Goal: Task Accomplishment & Management: Manage account settings

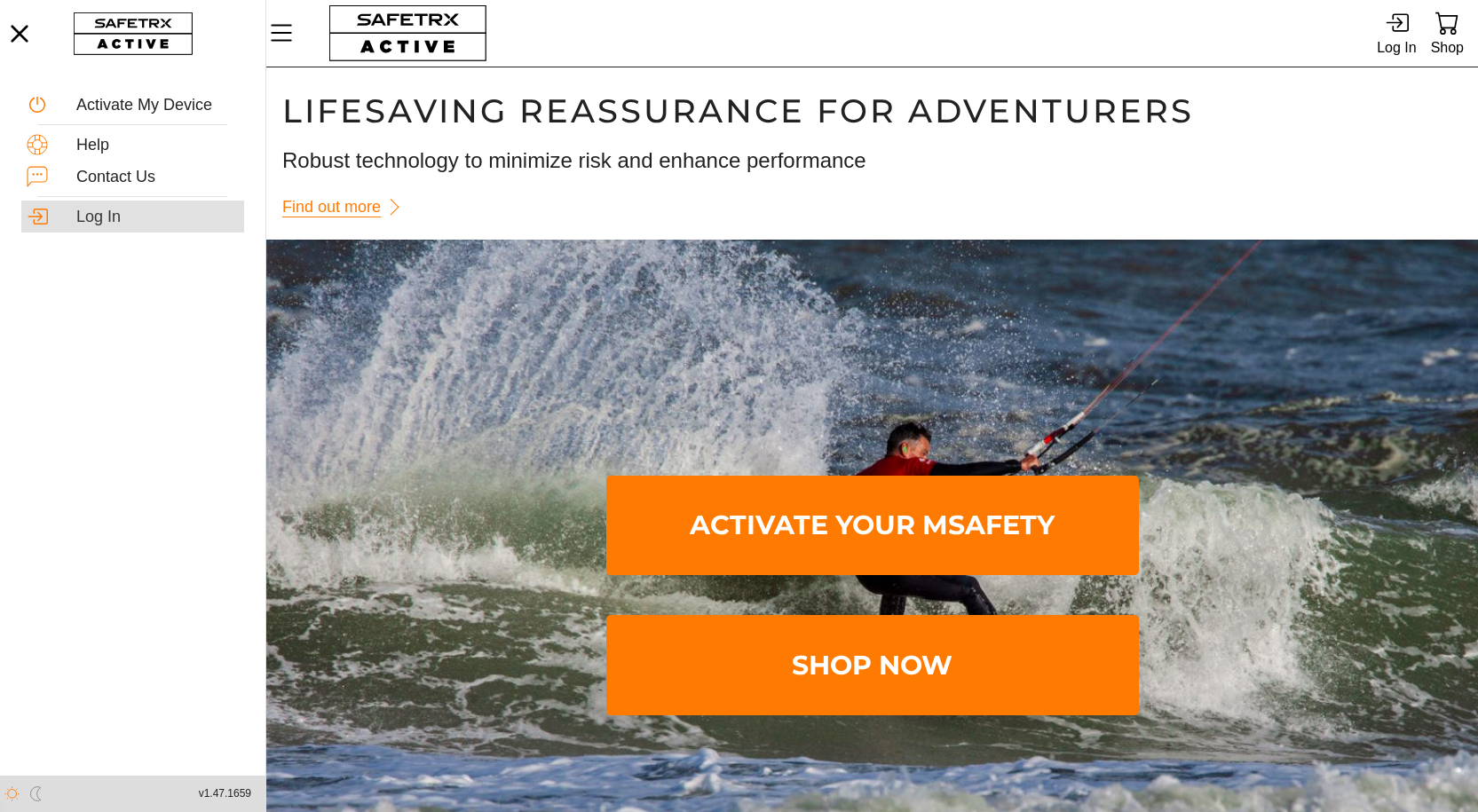
click at [104, 213] on div "Log In" at bounding box center [157, 218] width 163 height 20
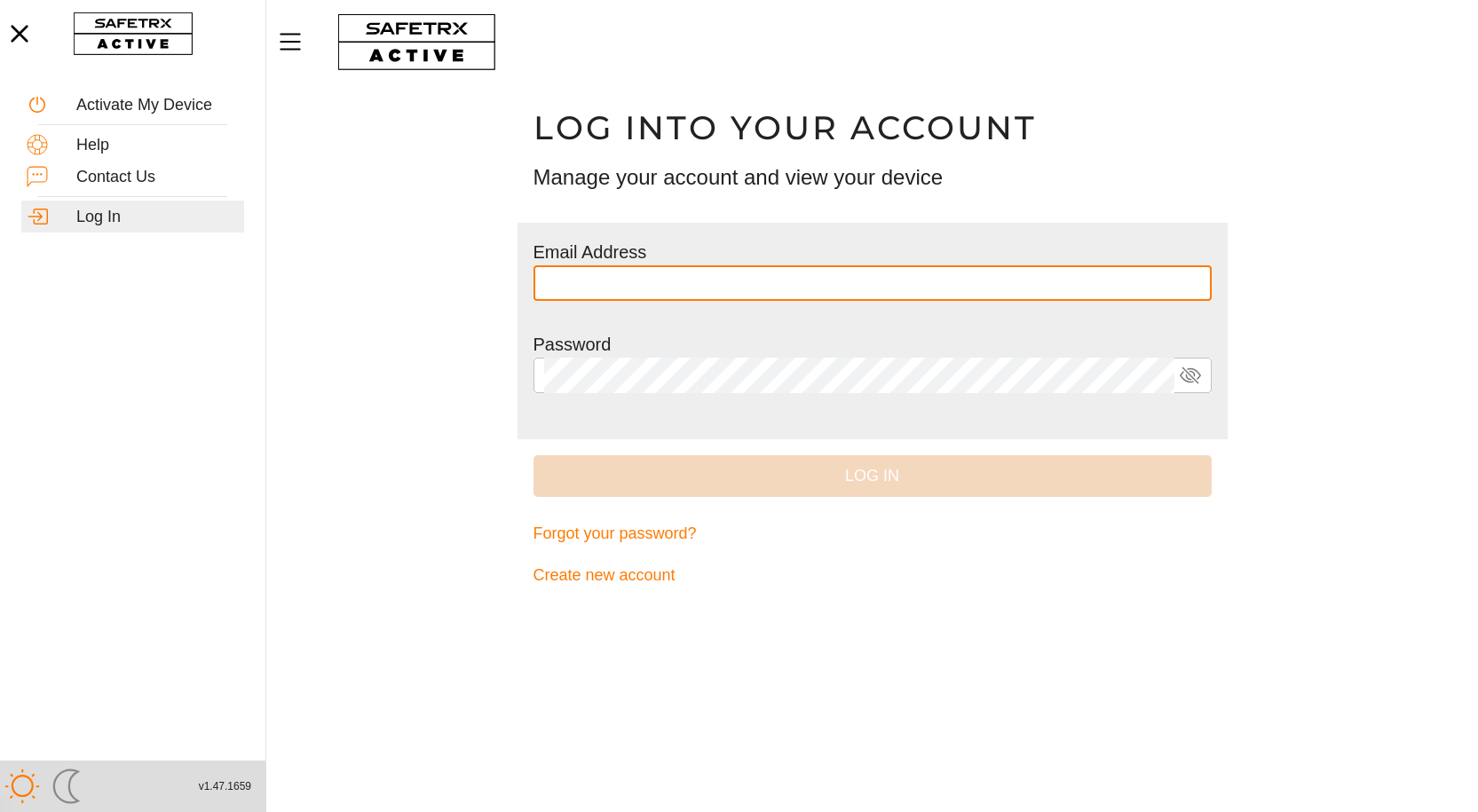
type input "**********"
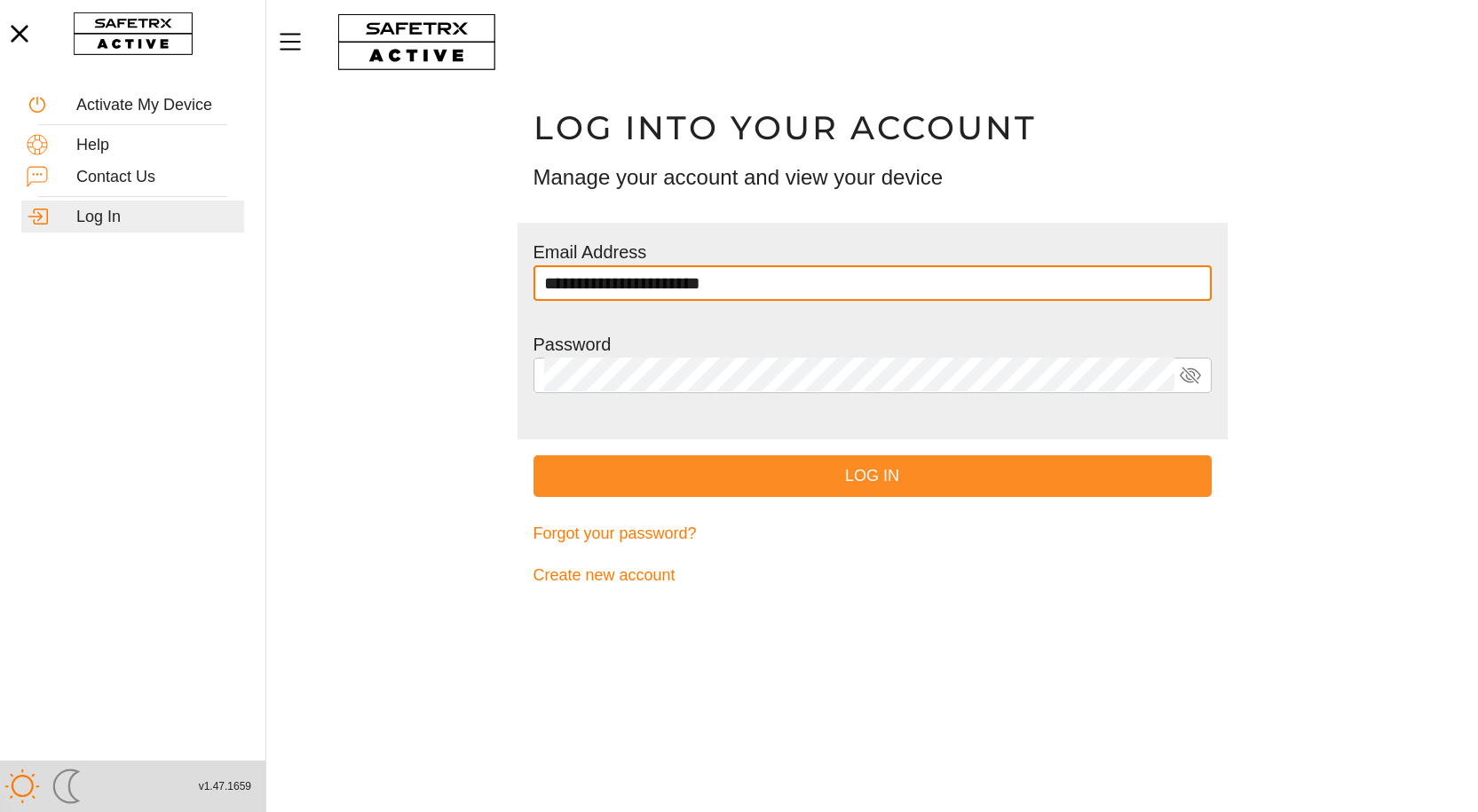
click at [861, 476] on span "Log In" at bounding box center [873, 476] width 649 height 27
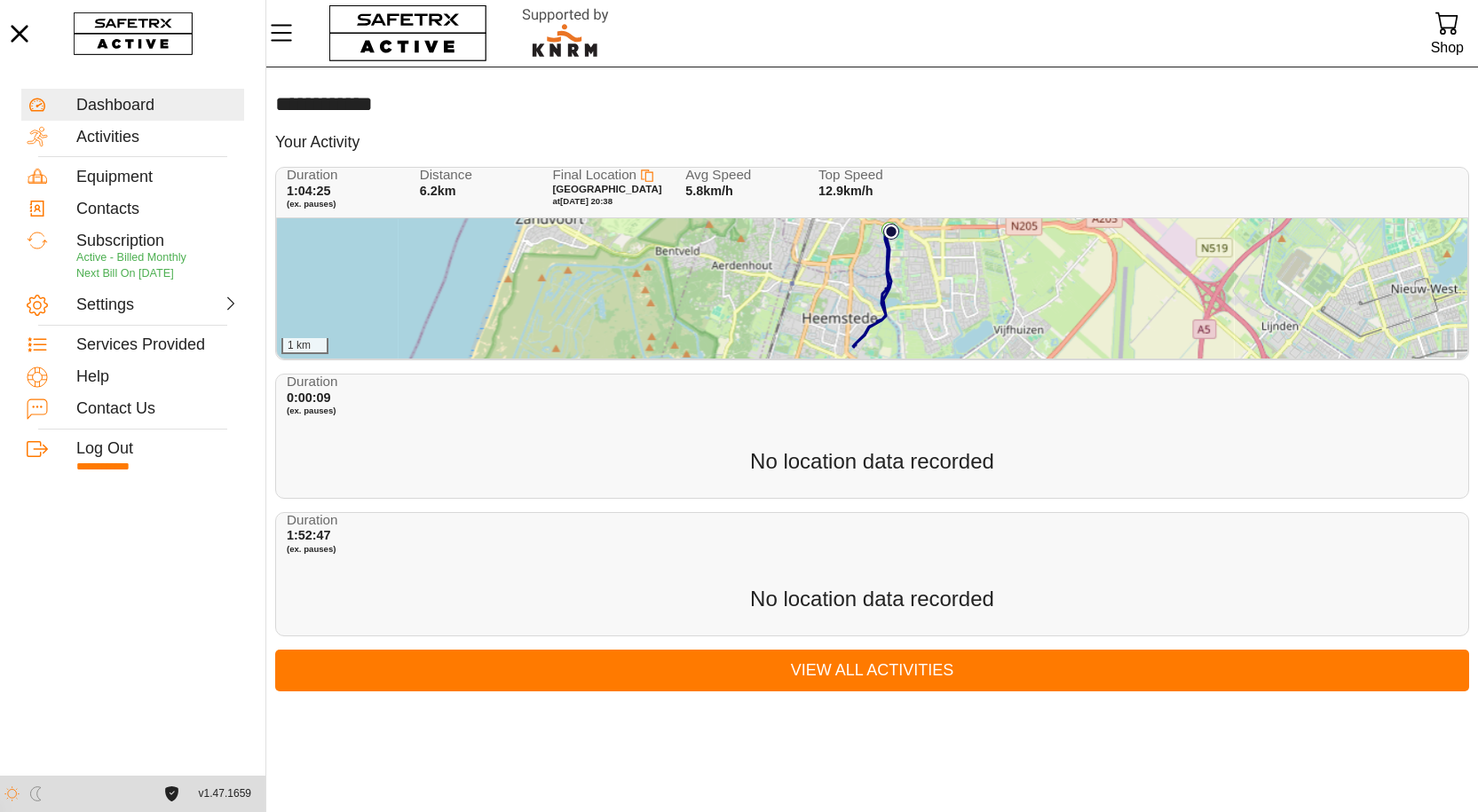
drag, startPoint x: 475, startPoint y: 451, endPoint x: 418, endPoint y: 440, distance: 58.1
click at [418, 440] on div "Duration 0:00:09 (ex. pauses) No location data recorded" at bounding box center [872, 435] width 1194 height 124
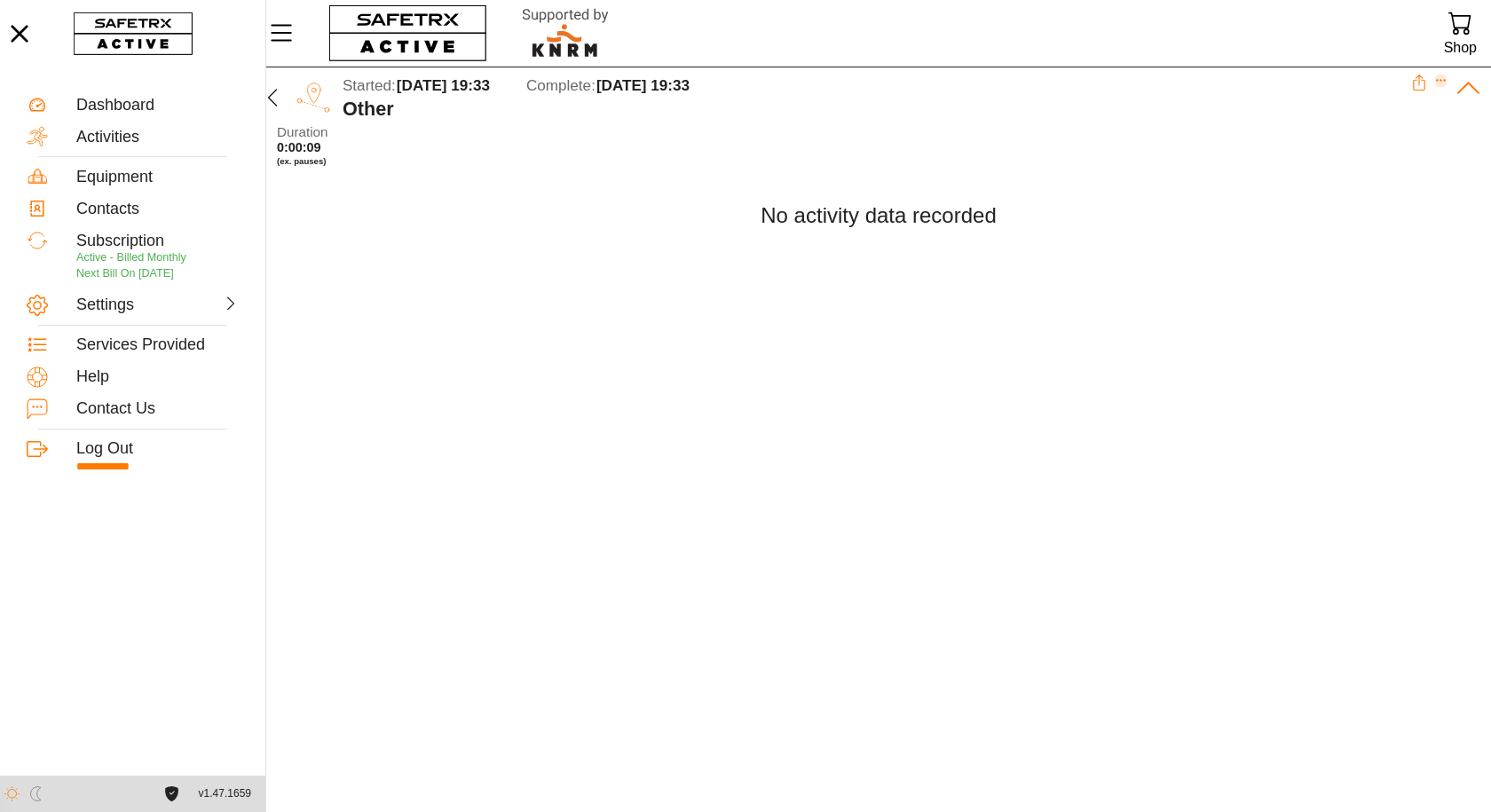
click at [1438, 83] on icon "Expand" at bounding box center [1441, 80] width 13 height 13
click at [1399, 141] on div "Delete Activity" at bounding box center [1382, 151] width 100 height 20
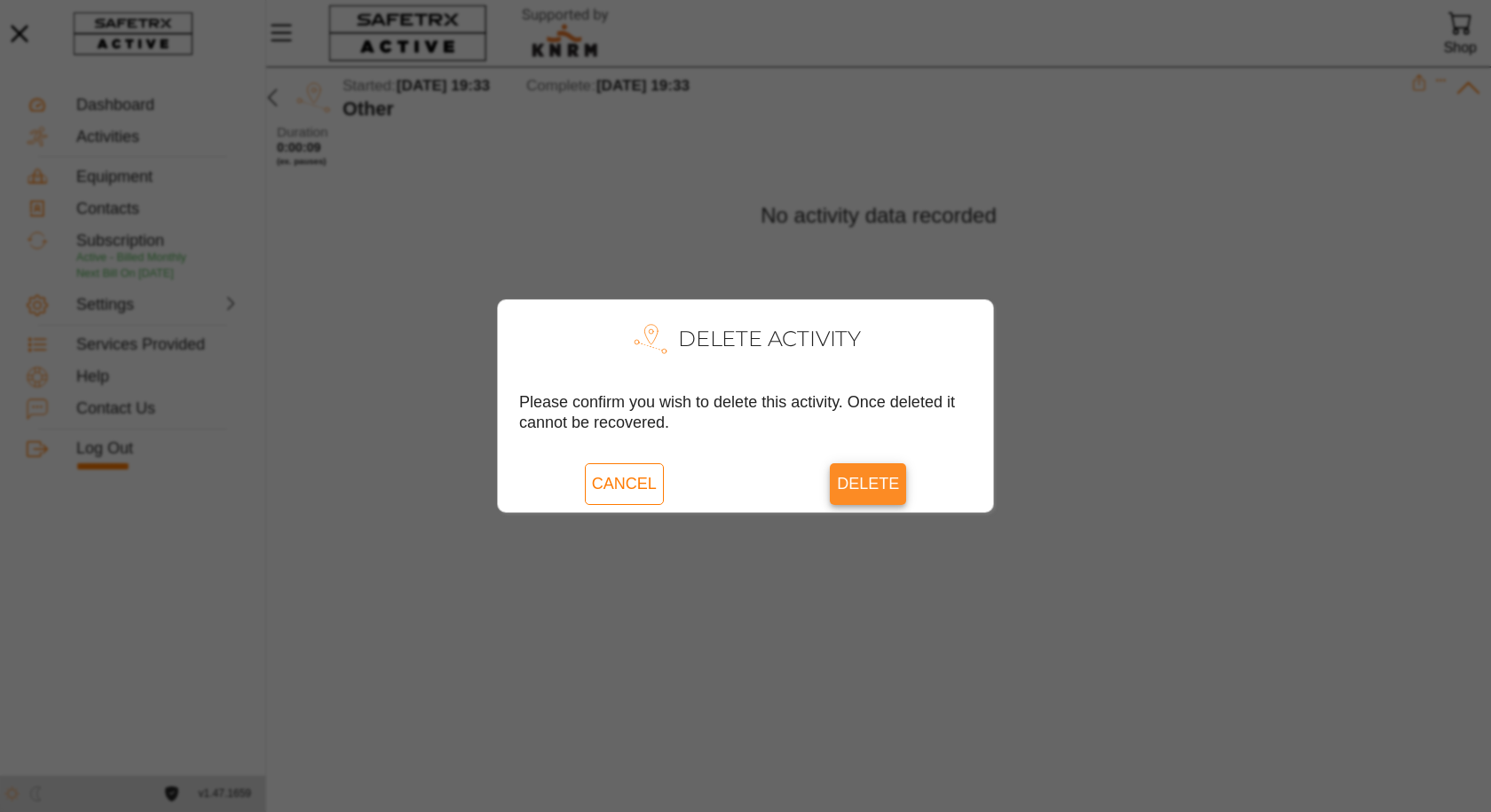
click at [875, 477] on span "Delete" at bounding box center [867, 483] width 62 height 41
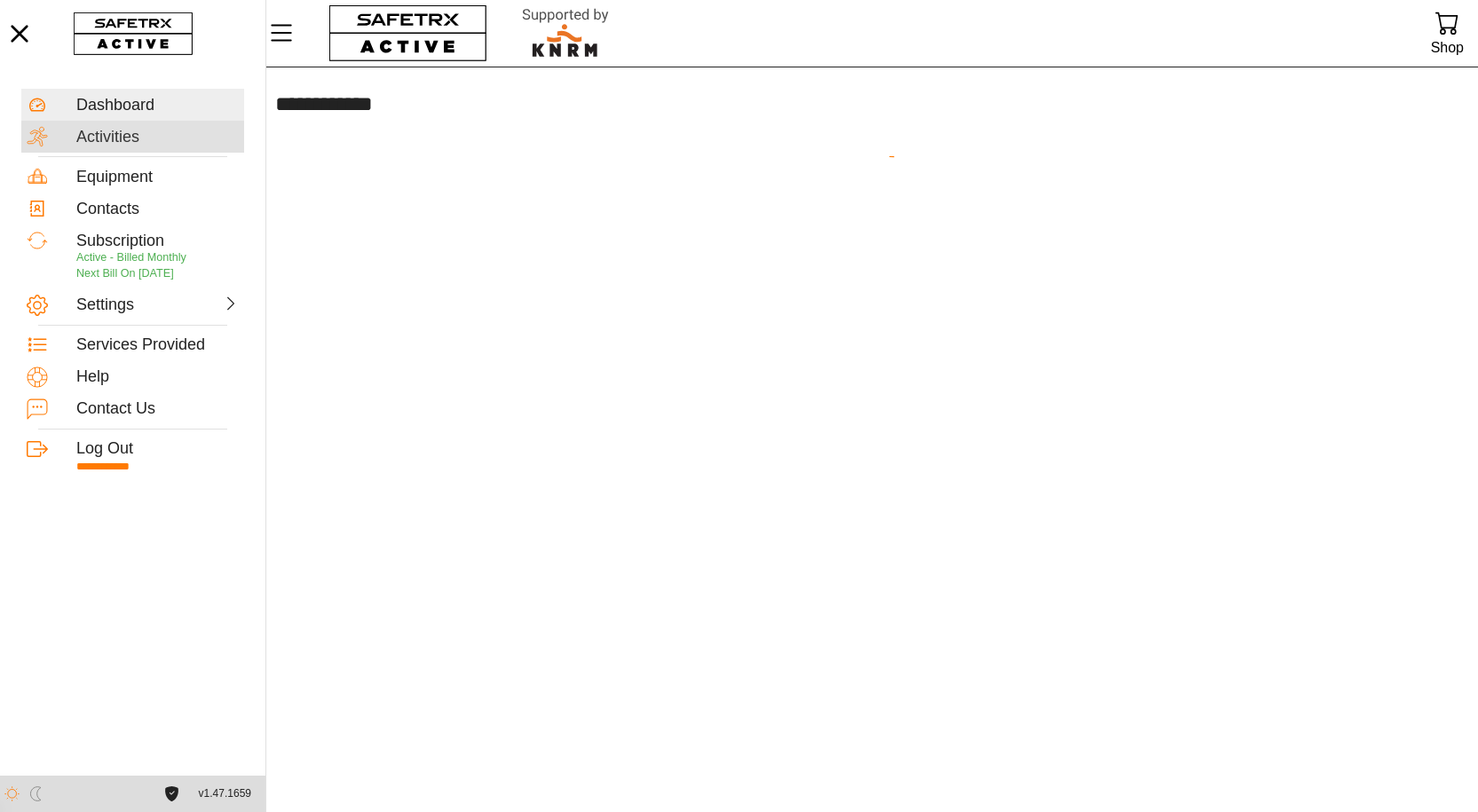
click at [132, 137] on div "Activities" at bounding box center [157, 137] width 163 height 20
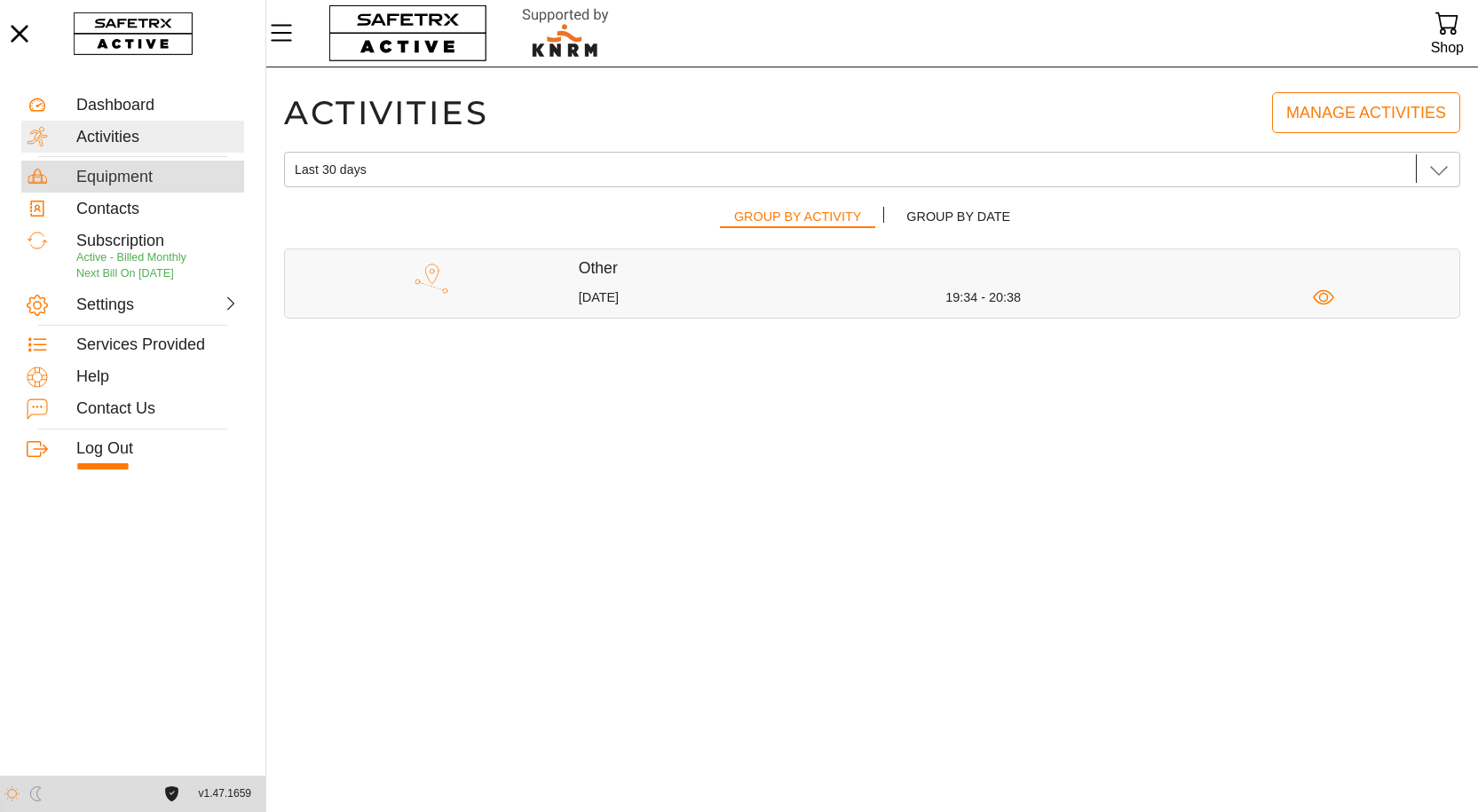
click at [147, 183] on div "Equipment" at bounding box center [157, 177] width 163 height 20
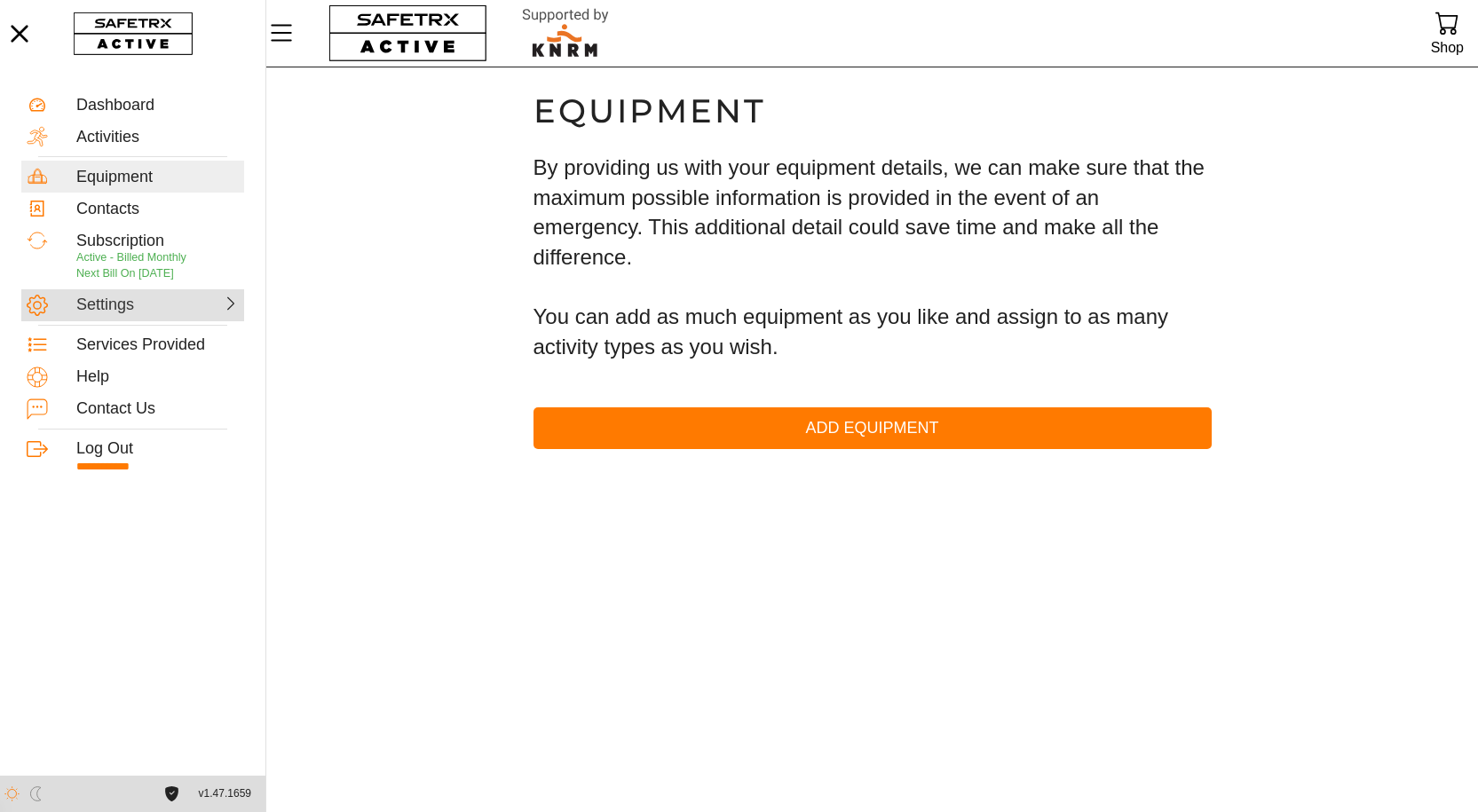
click at [126, 303] on div "Settings" at bounding box center [115, 306] width 78 height 20
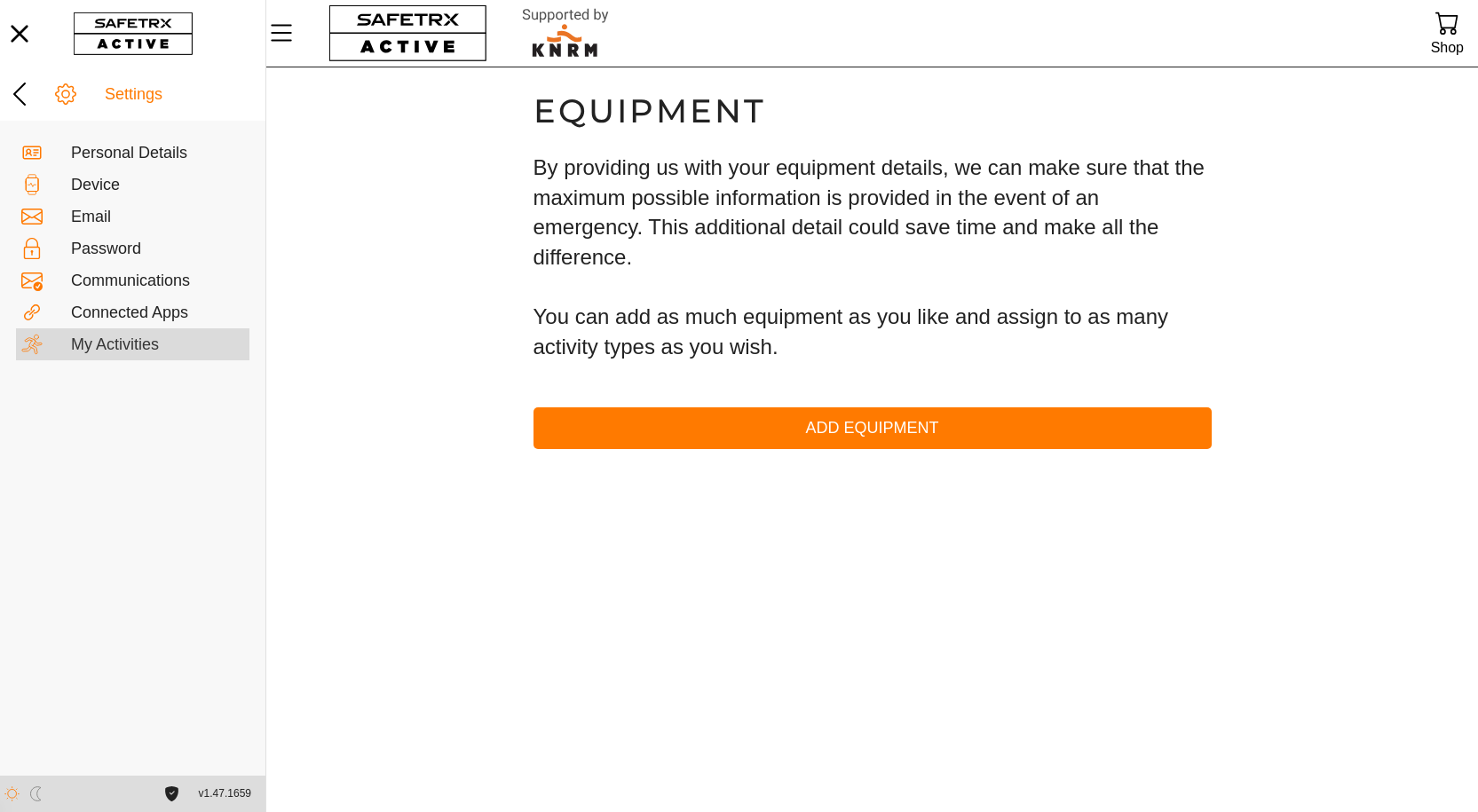
click at [119, 341] on div "My Activities" at bounding box center [157, 345] width 173 height 20
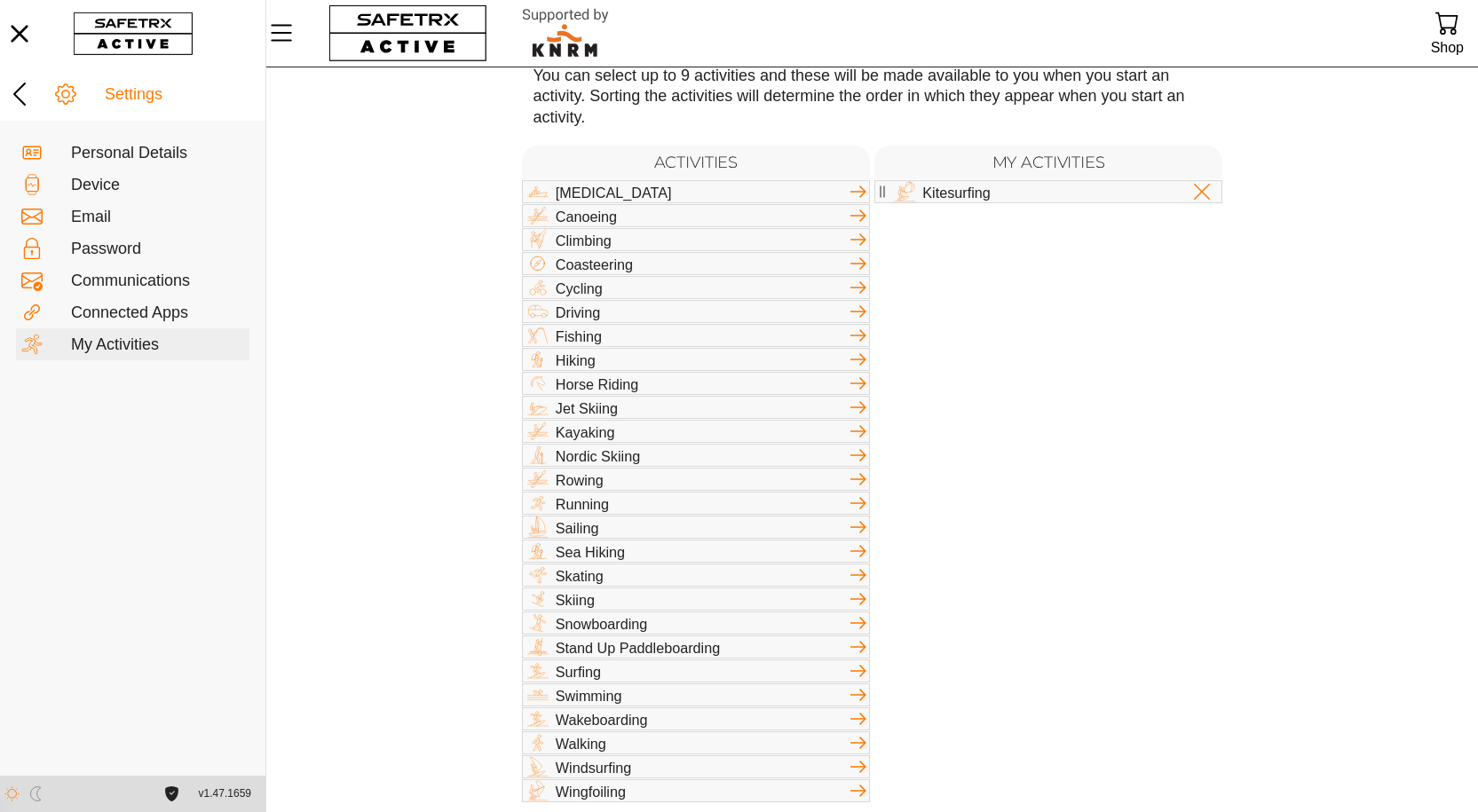
scroll to position [122, 0]
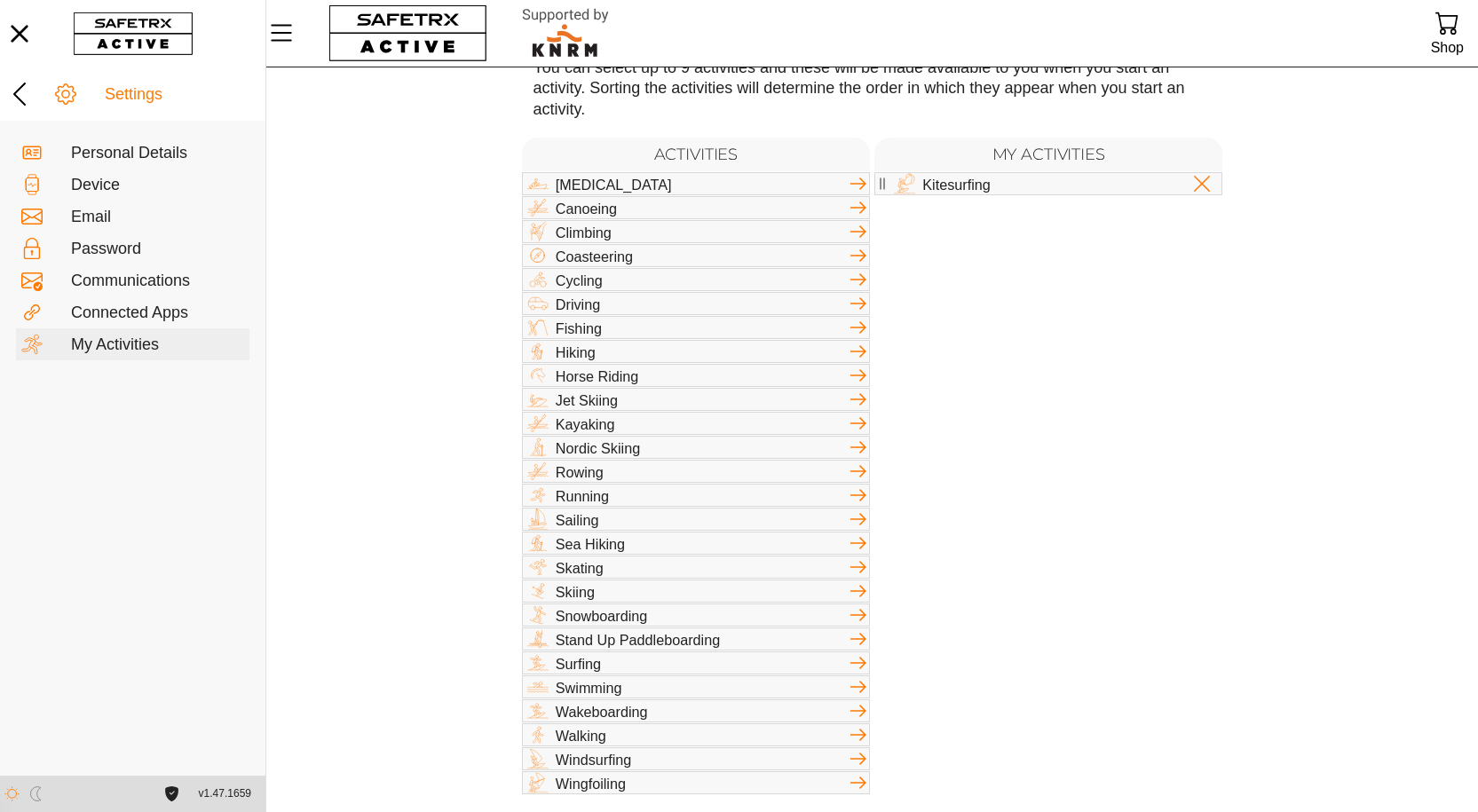
click at [863, 646] on icon at bounding box center [858, 639] width 22 height 22
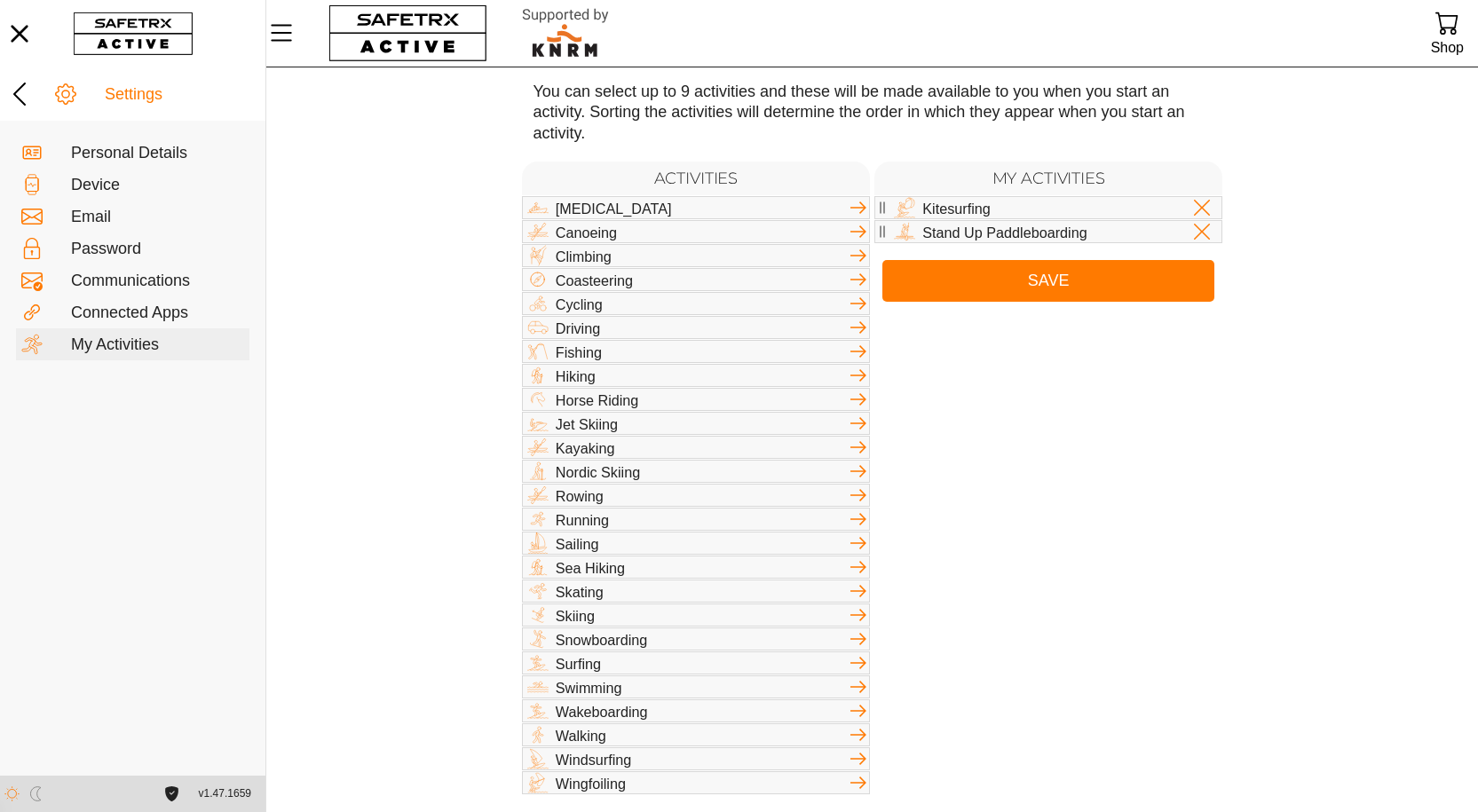
scroll to position [99, 0]
click at [860, 551] on icon at bounding box center [858, 543] width 22 height 22
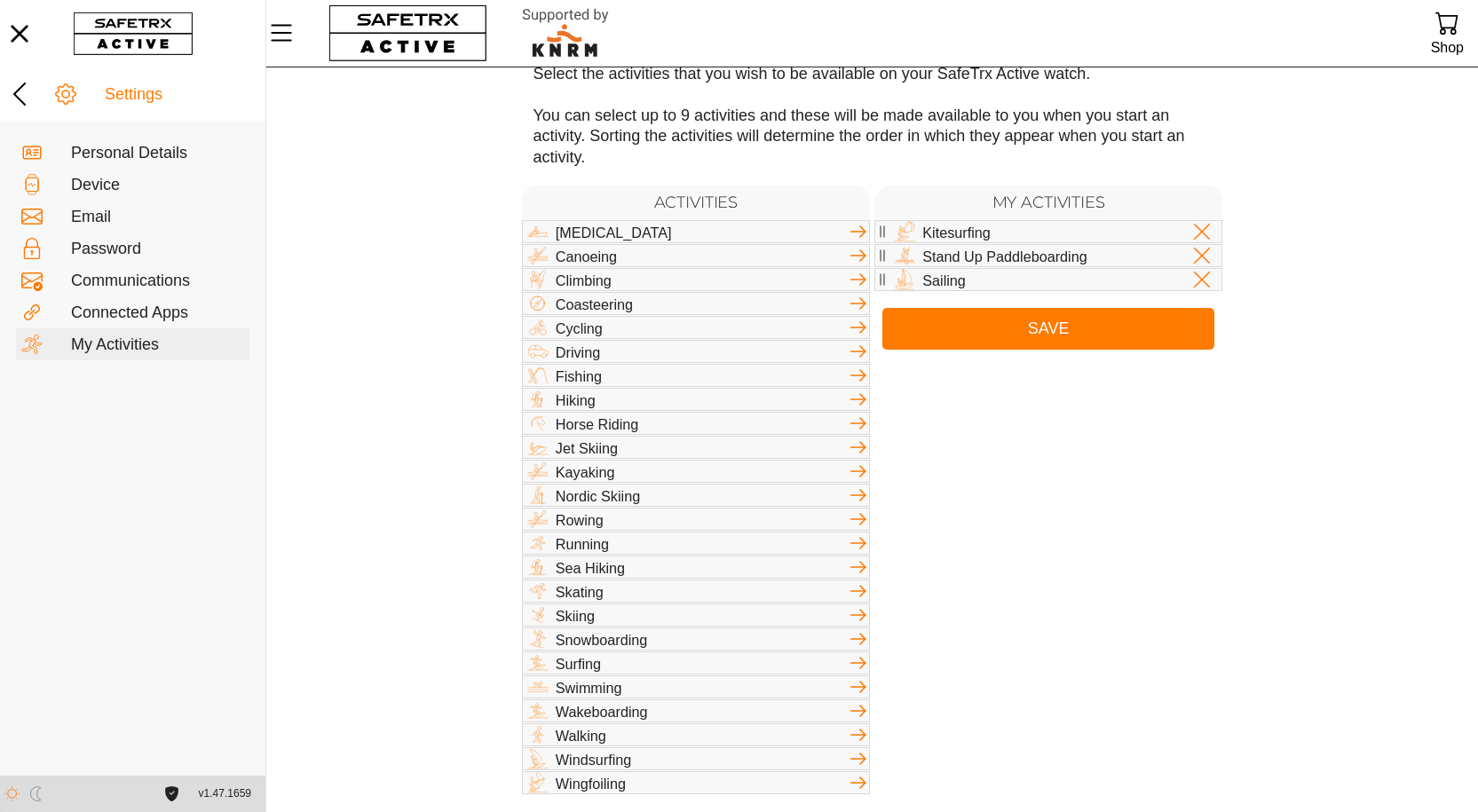
click at [862, 762] on icon at bounding box center [858, 759] width 16 height 13
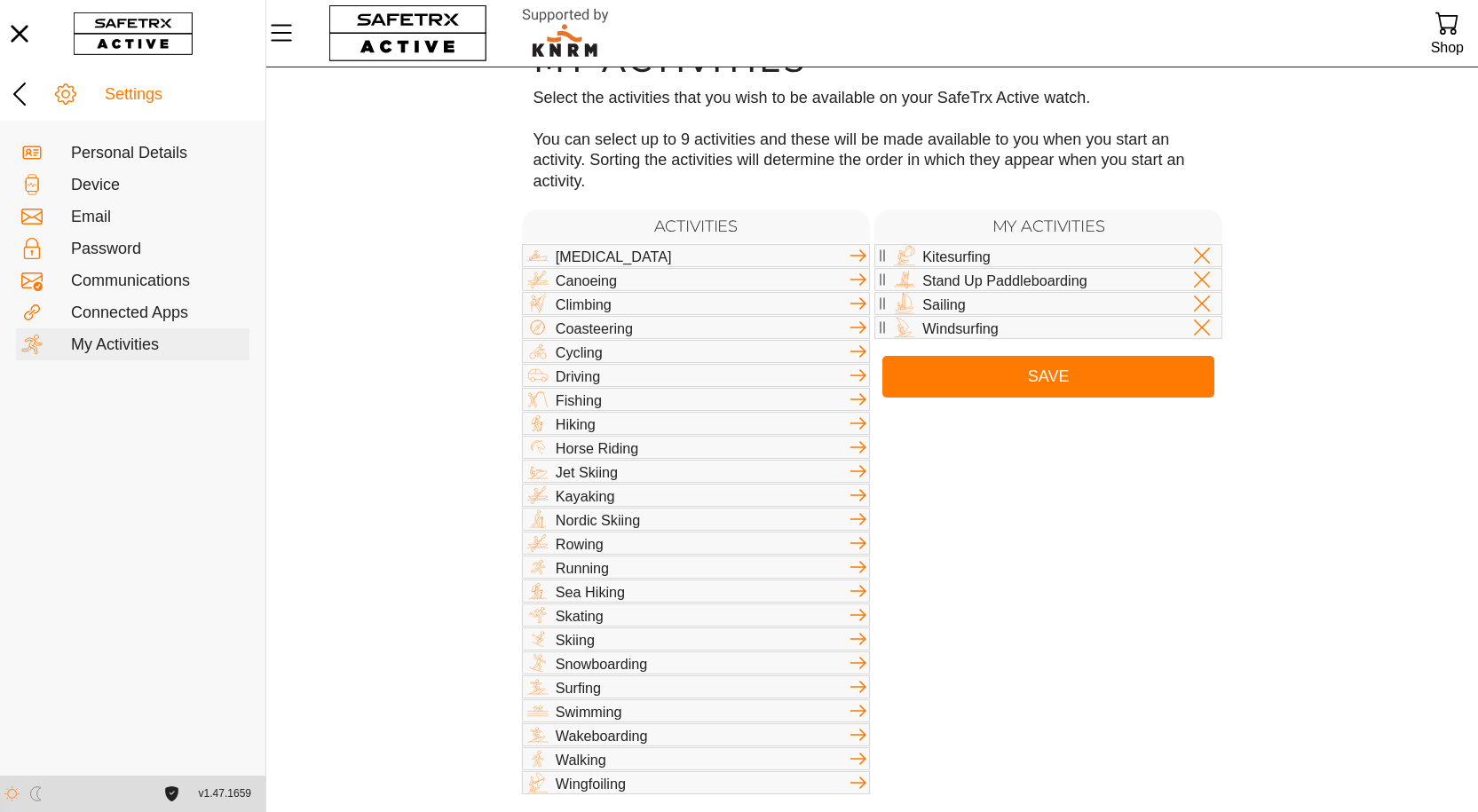
scroll to position [51, 0]
click at [861, 790] on icon at bounding box center [858, 783] width 22 height 22
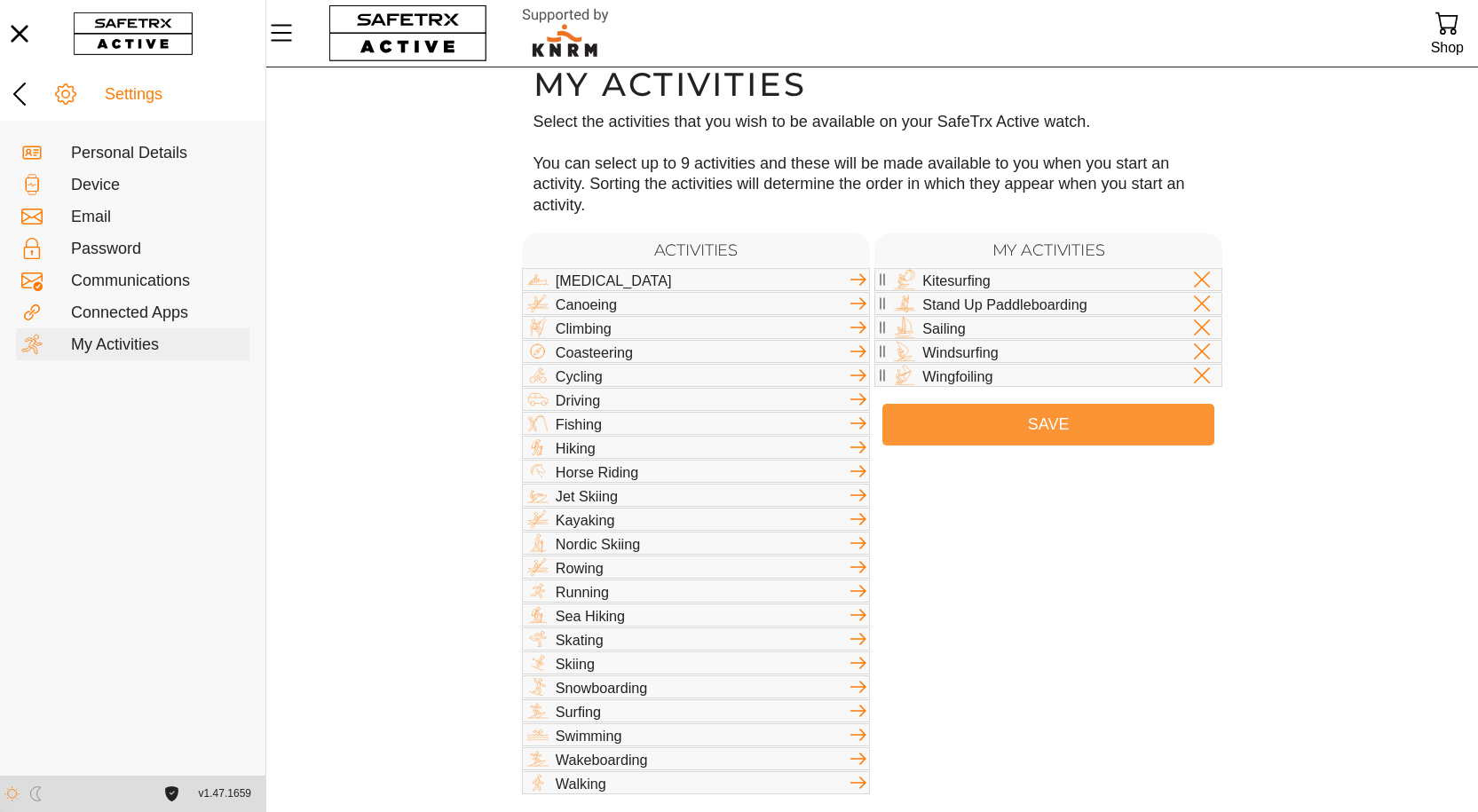
click at [1028, 419] on span "Save" at bounding box center [1048, 424] width 304 height 27
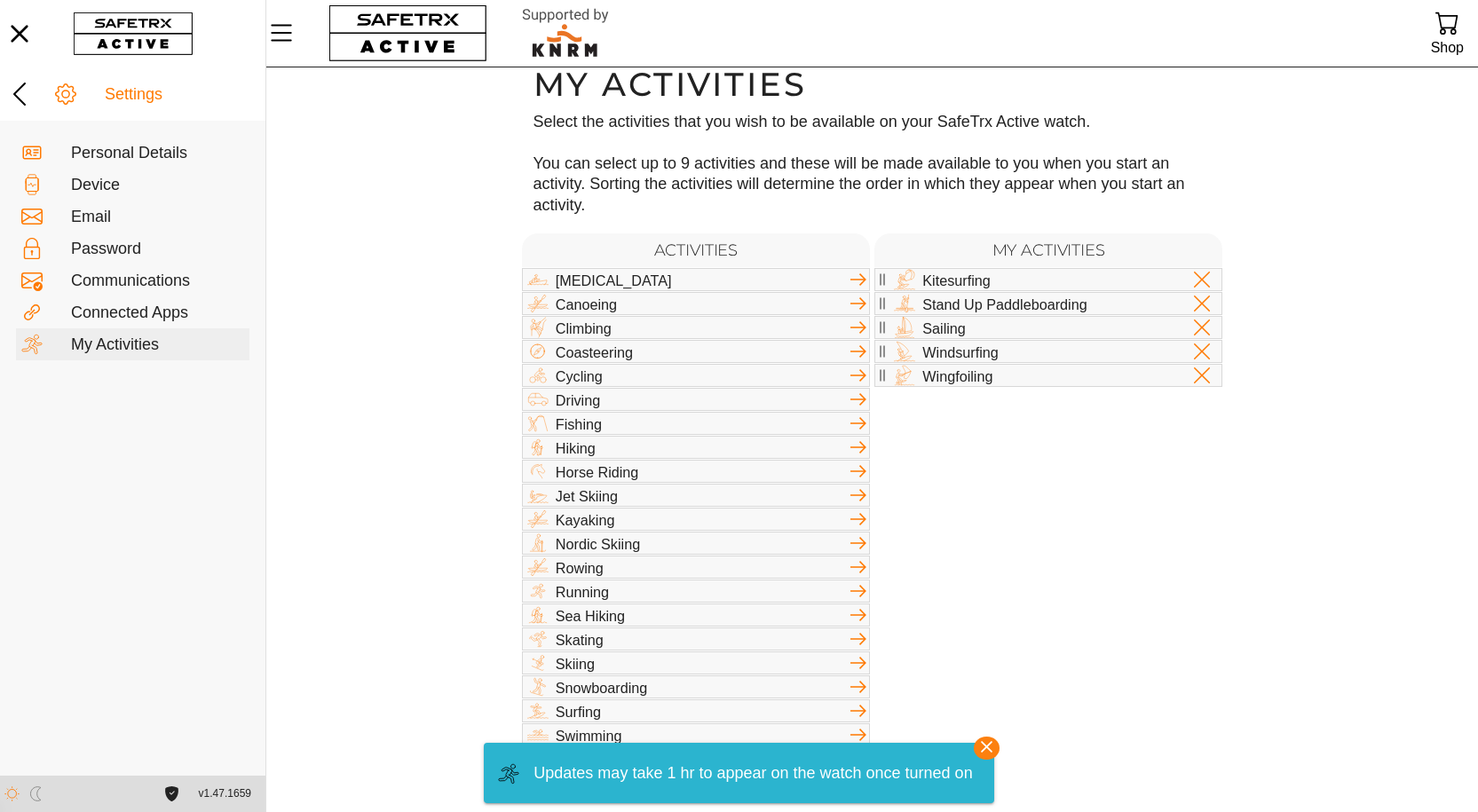
click at [983, 746] on icon "button" at bounding box center [987, 747] width 25 height 25
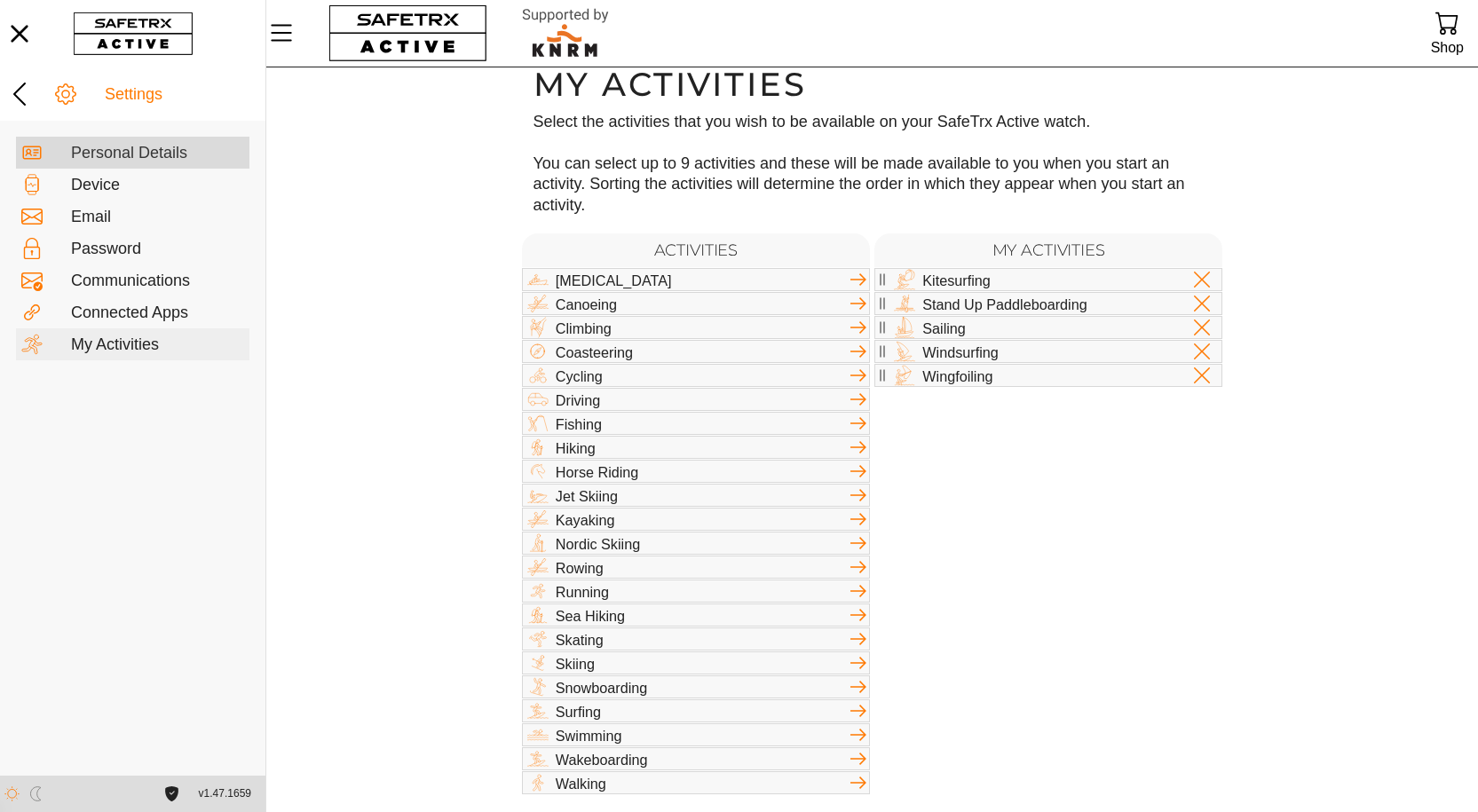
click at [123, 146] on div "Personal Details" at bounding box center [157, 154] width 173 height 20
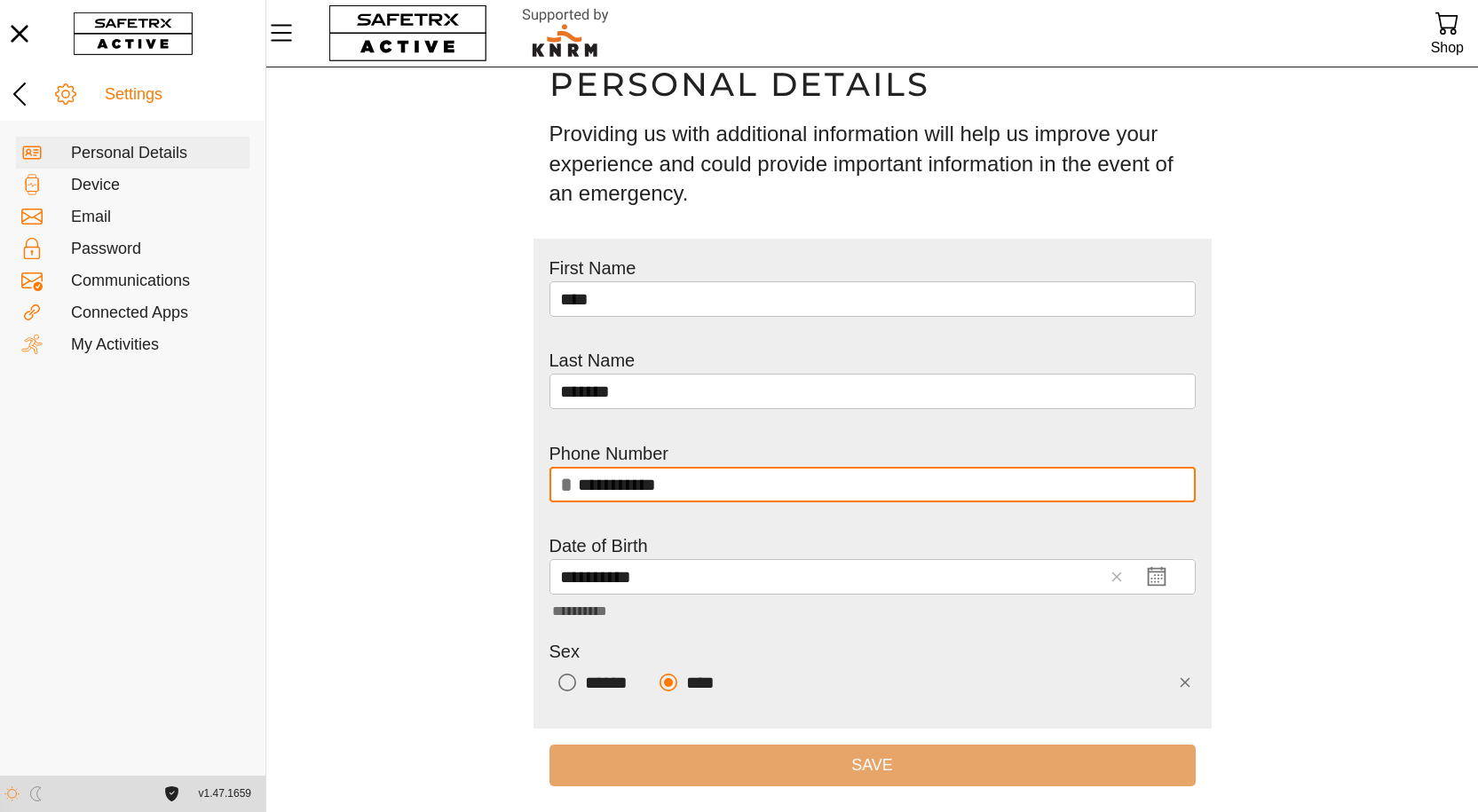
scroll to position [66, 0]
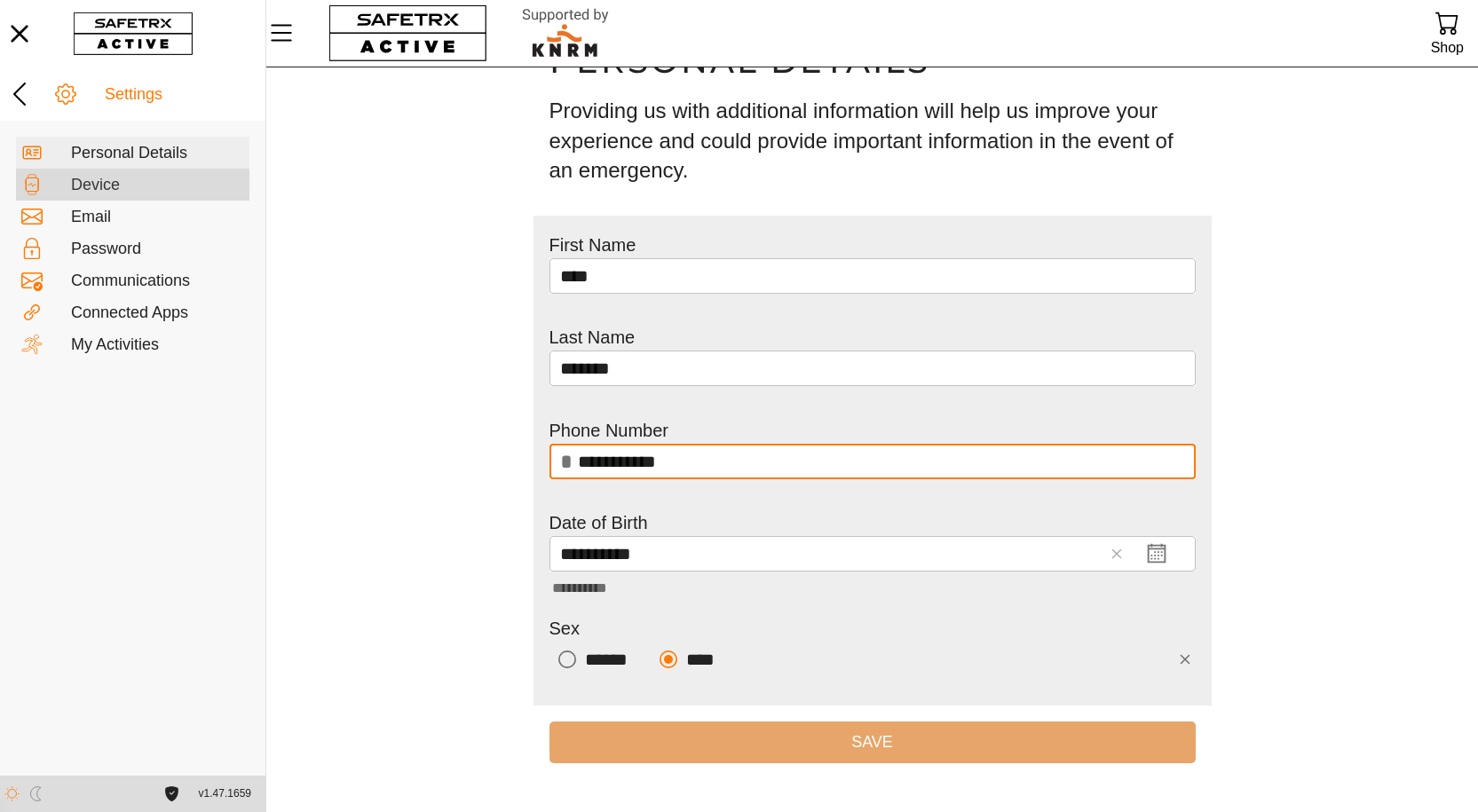
click at [73, 180] on div "Device" at bounding box center [157, 185] width 173 height 20
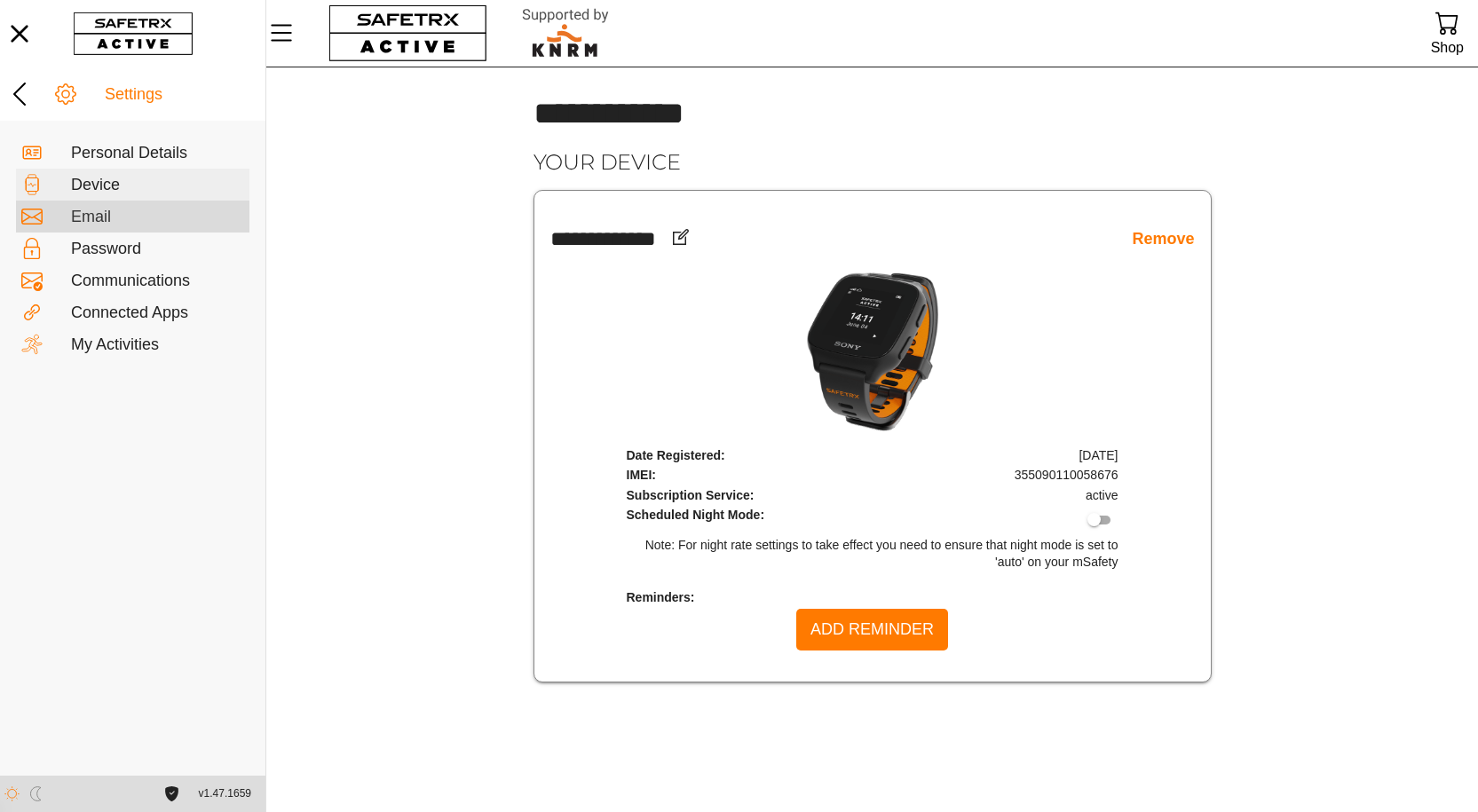
click at [91, 212] on div "Email" at bounding box center [157, 218] width 173 height 20
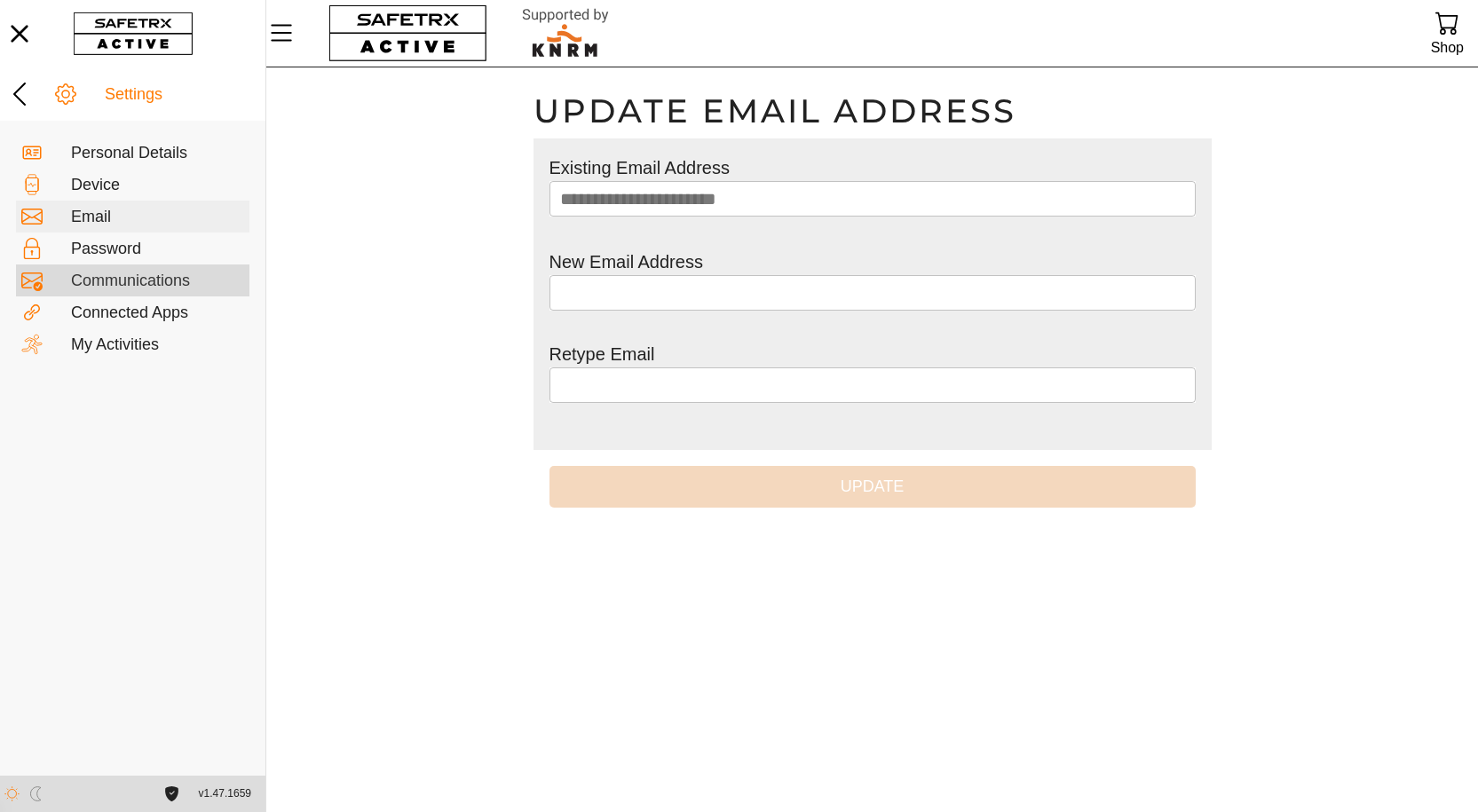
click at [98, 274] on div "Communications" at bounding box center [157, 281] width 173 height 20
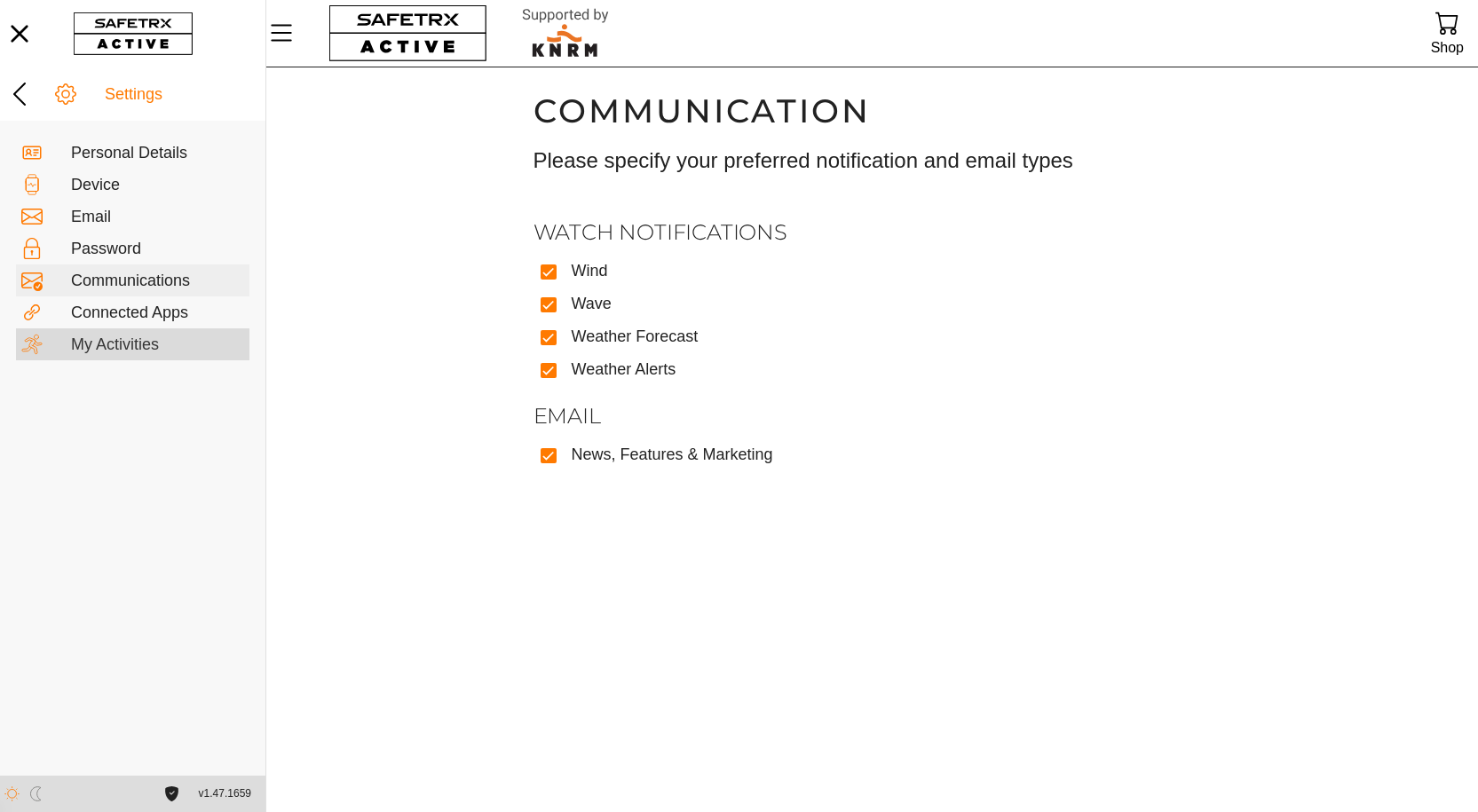
click at [112, 347] on div "My Activities" at bounding box center [157, 345] width 173 height 20
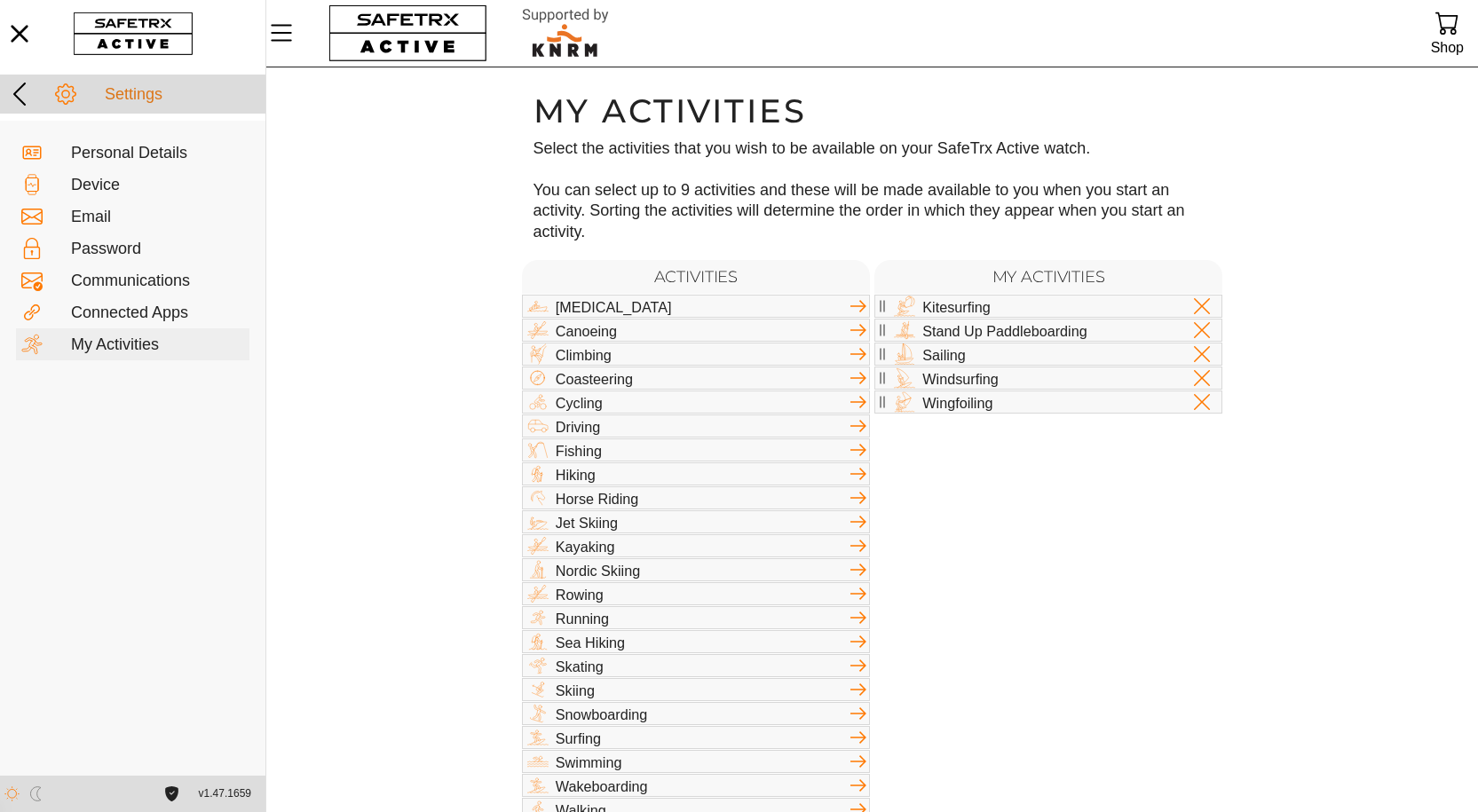
click at [23, 90] on icon at bounding box center [19, 93] width 28 height 28
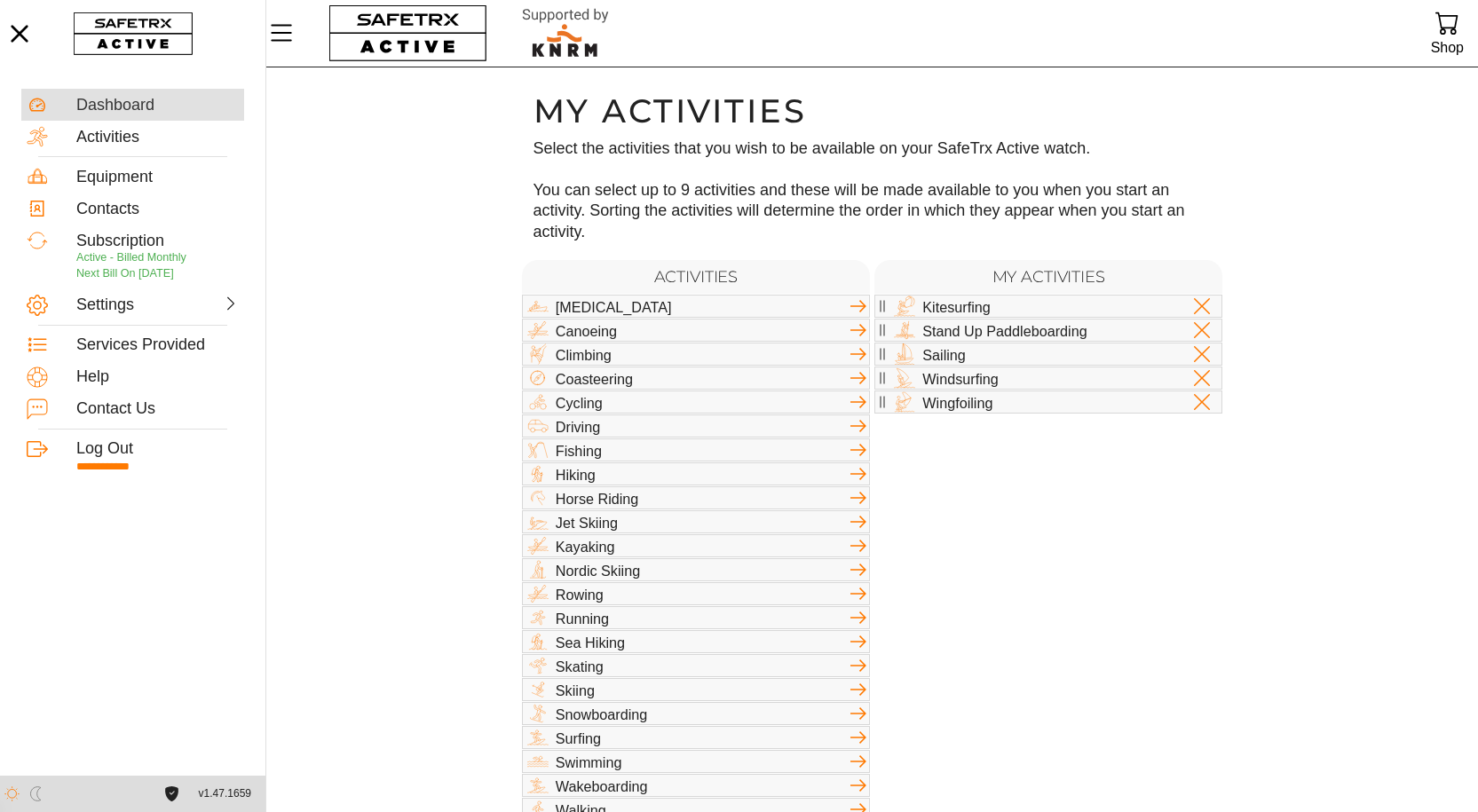
click at [124, 113] on div "Dashboard" at bounding box center [157, 106] width 163 height 20
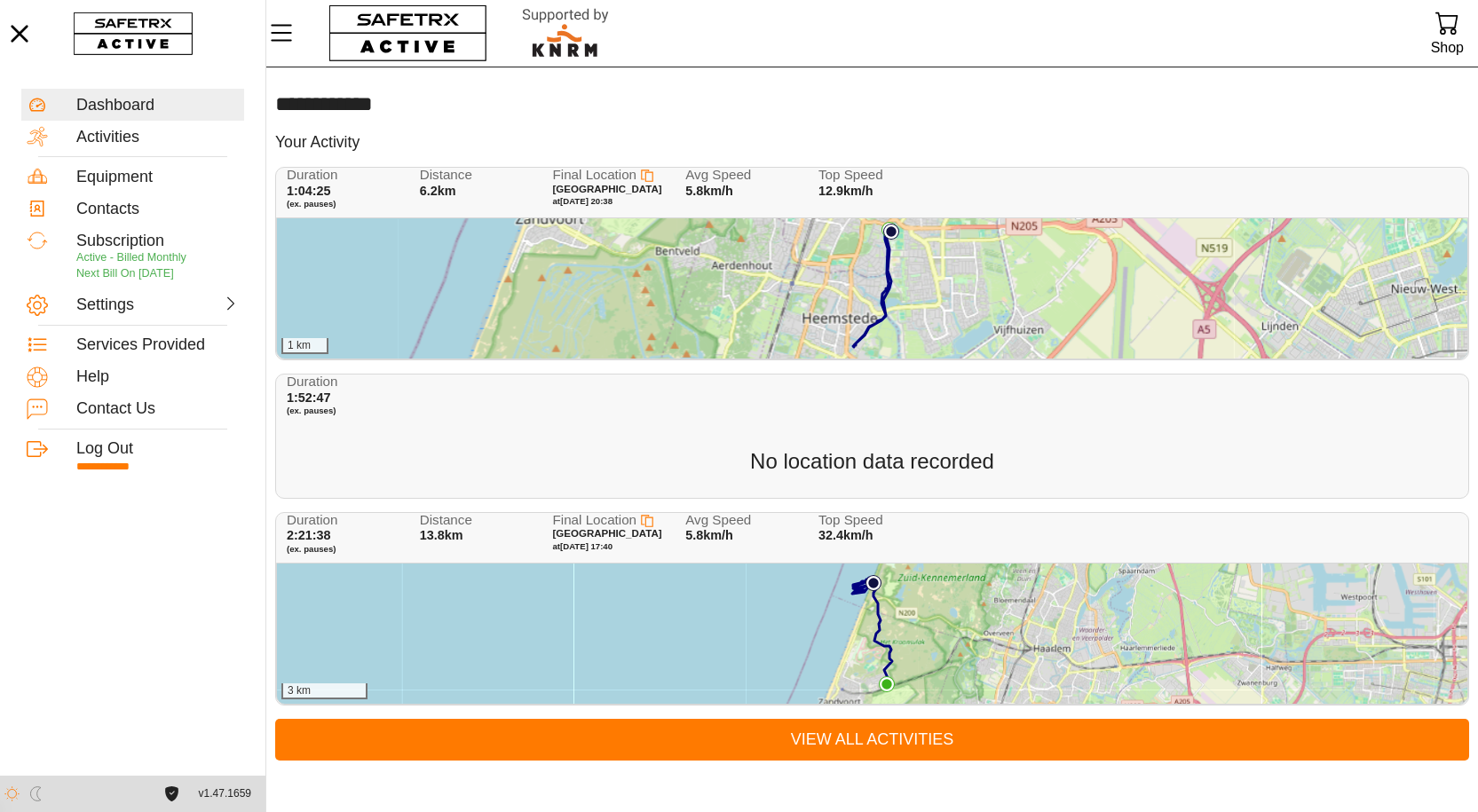
click at [596, 422] on div "Duration 1:52:47 (ex. pauses)" at bounding box center [875, 400] width 1177 height 51
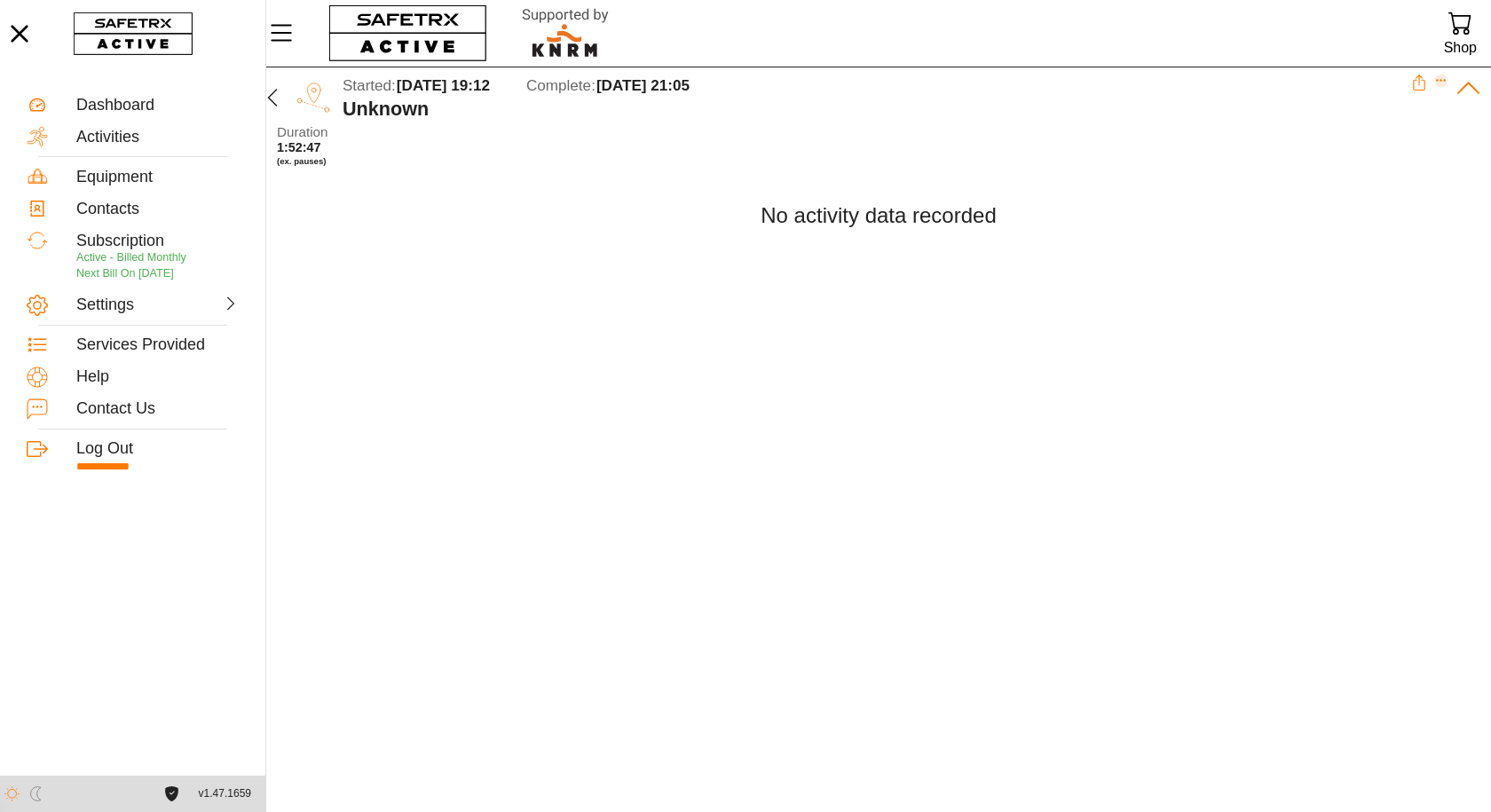
click at [1446, 86] on icon "Expand" at bounding box center [1441, 80] width 13 height 13
click at [1408, 146] on div "Delete Activity" at bounding box center [1382, 151] width 100 height 20
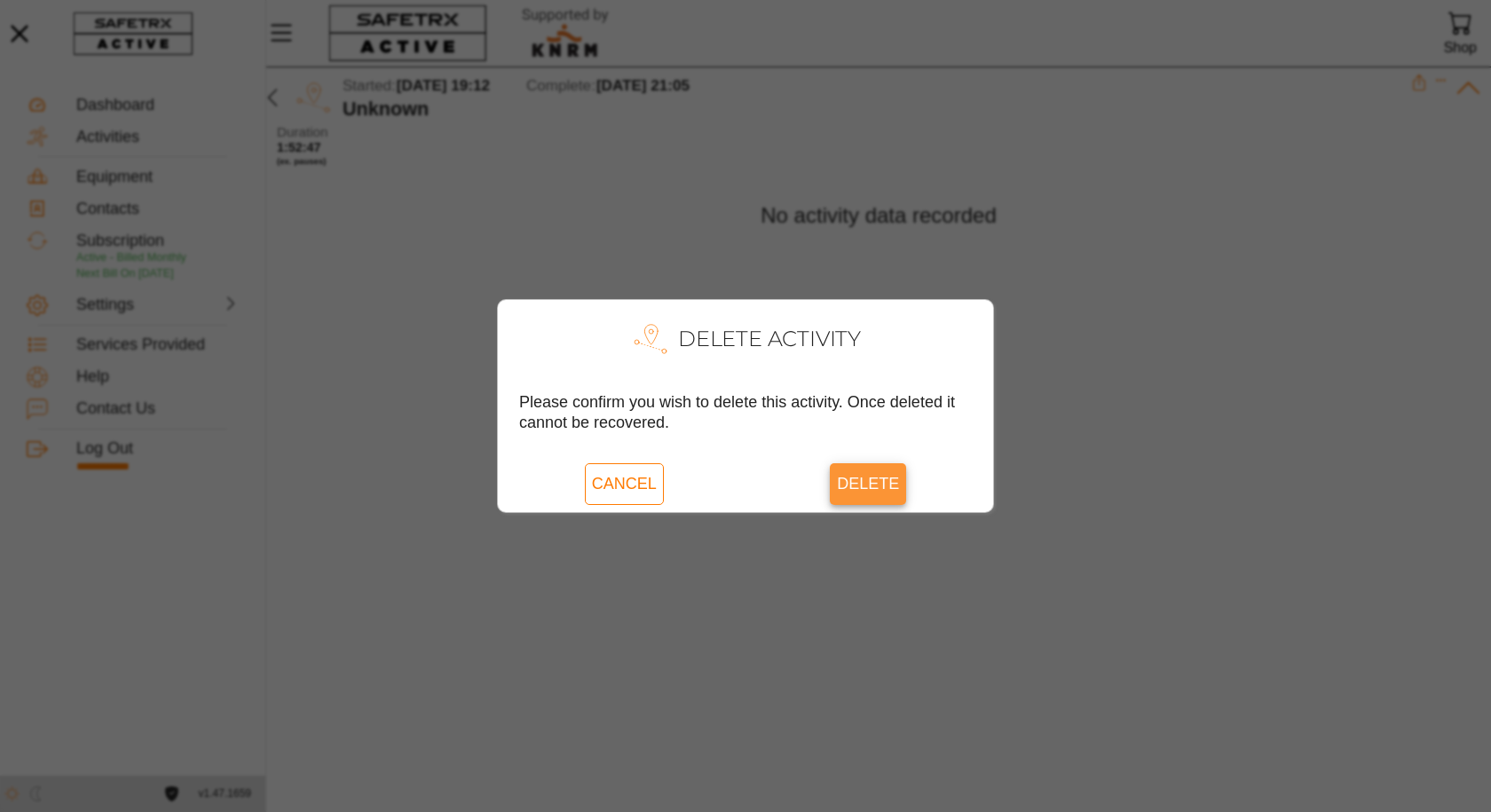
click at [872, 475] on span "Delete" at bounding box center [867, 483] width 62 height 41
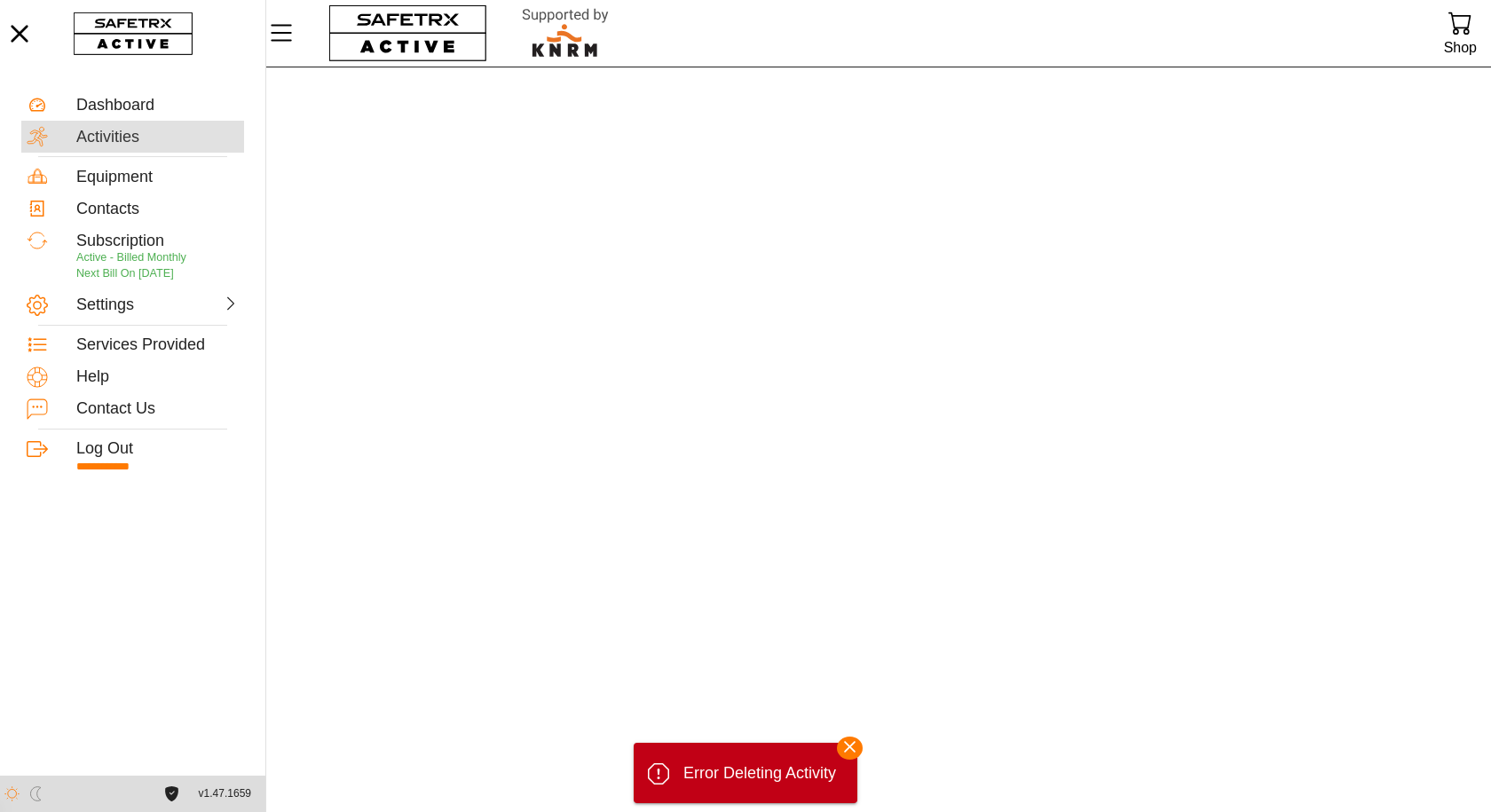
click at [138, 131] on div "Activities" at bounding box center [157, 137] width 163 height 20
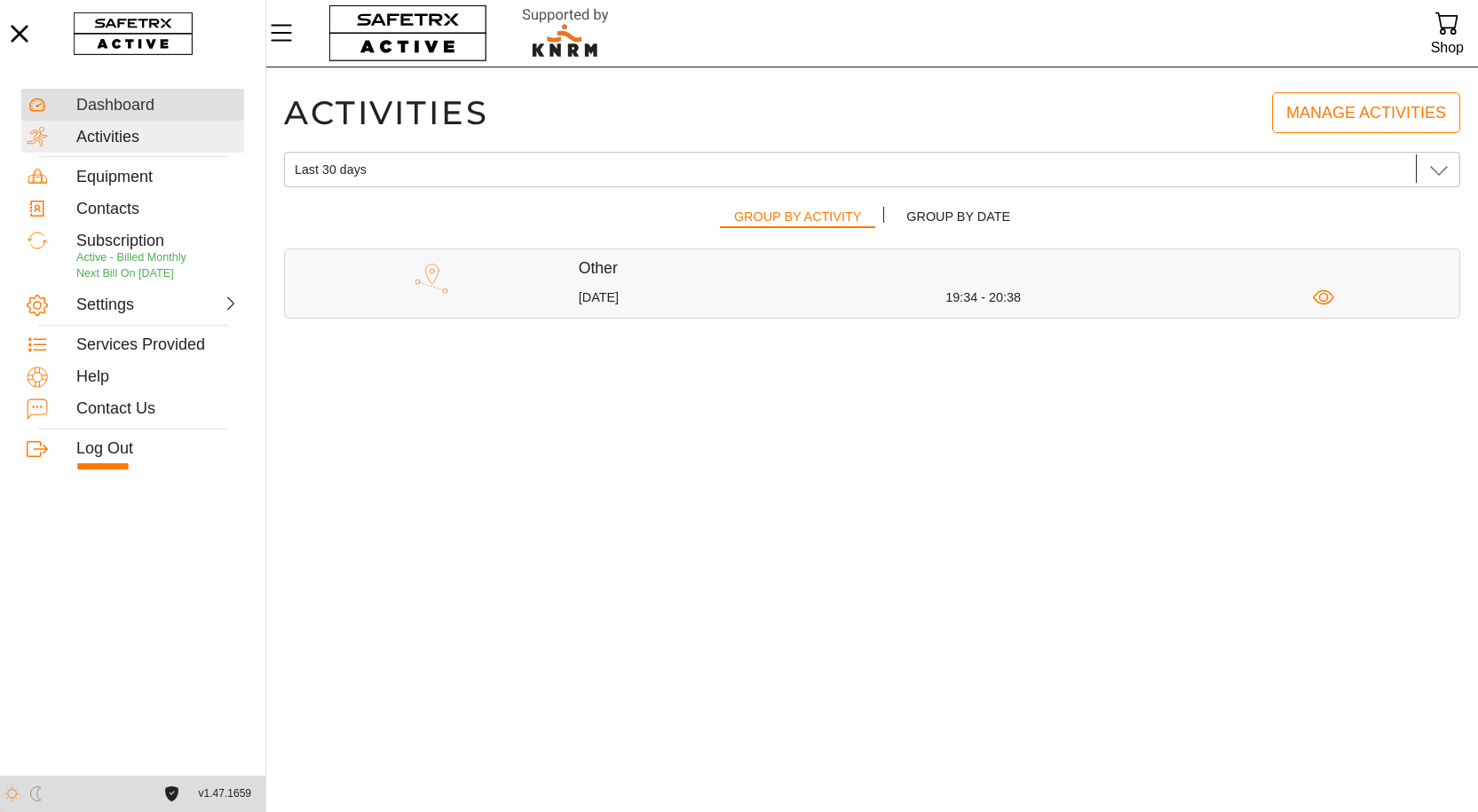
click at [115, 98] on div "Dashboard" at bounding box center [157, 106] width 163 height 20
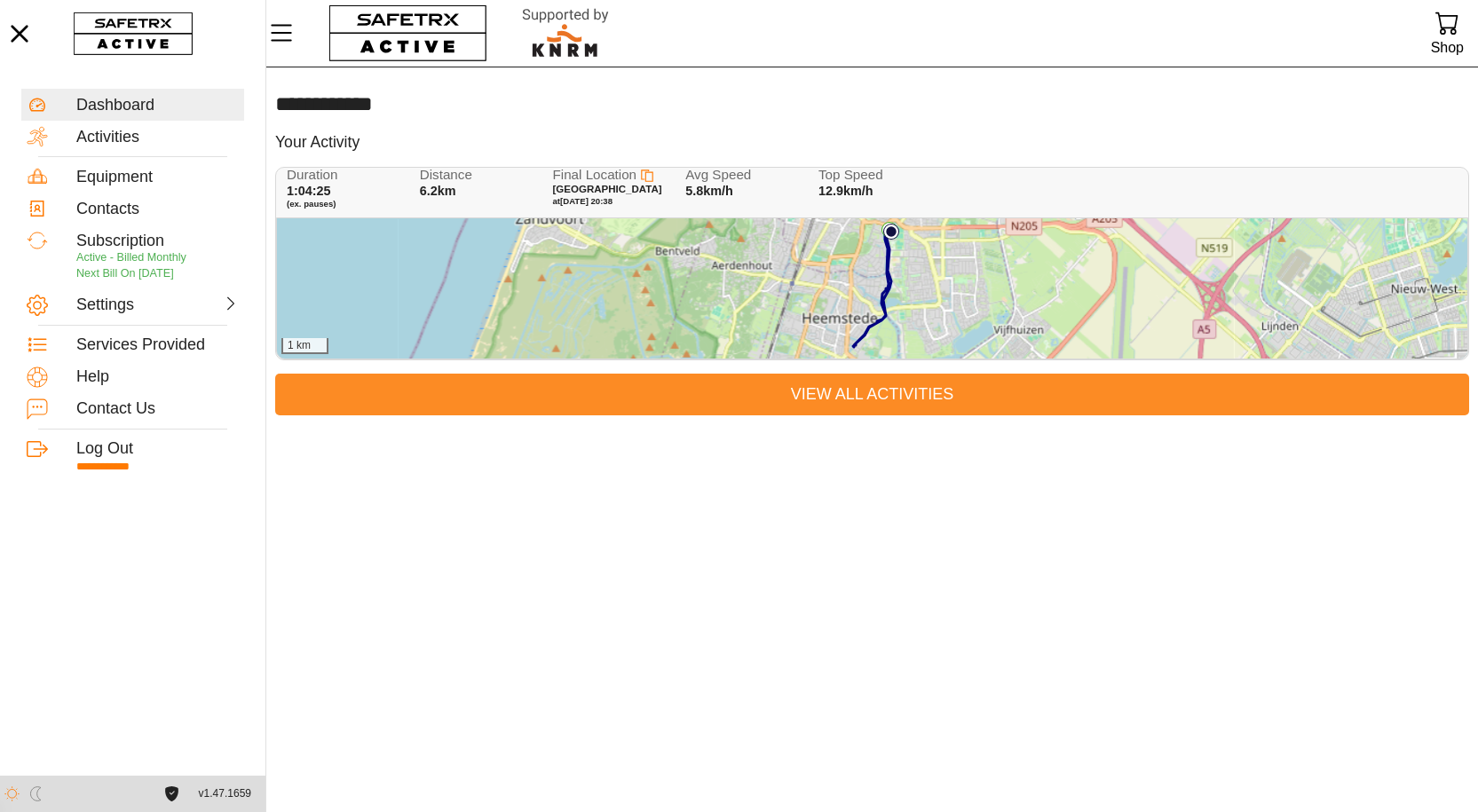
click at [885, 391] on span "View All Activities" at bounding box center [872, 394] width 1166 height 27
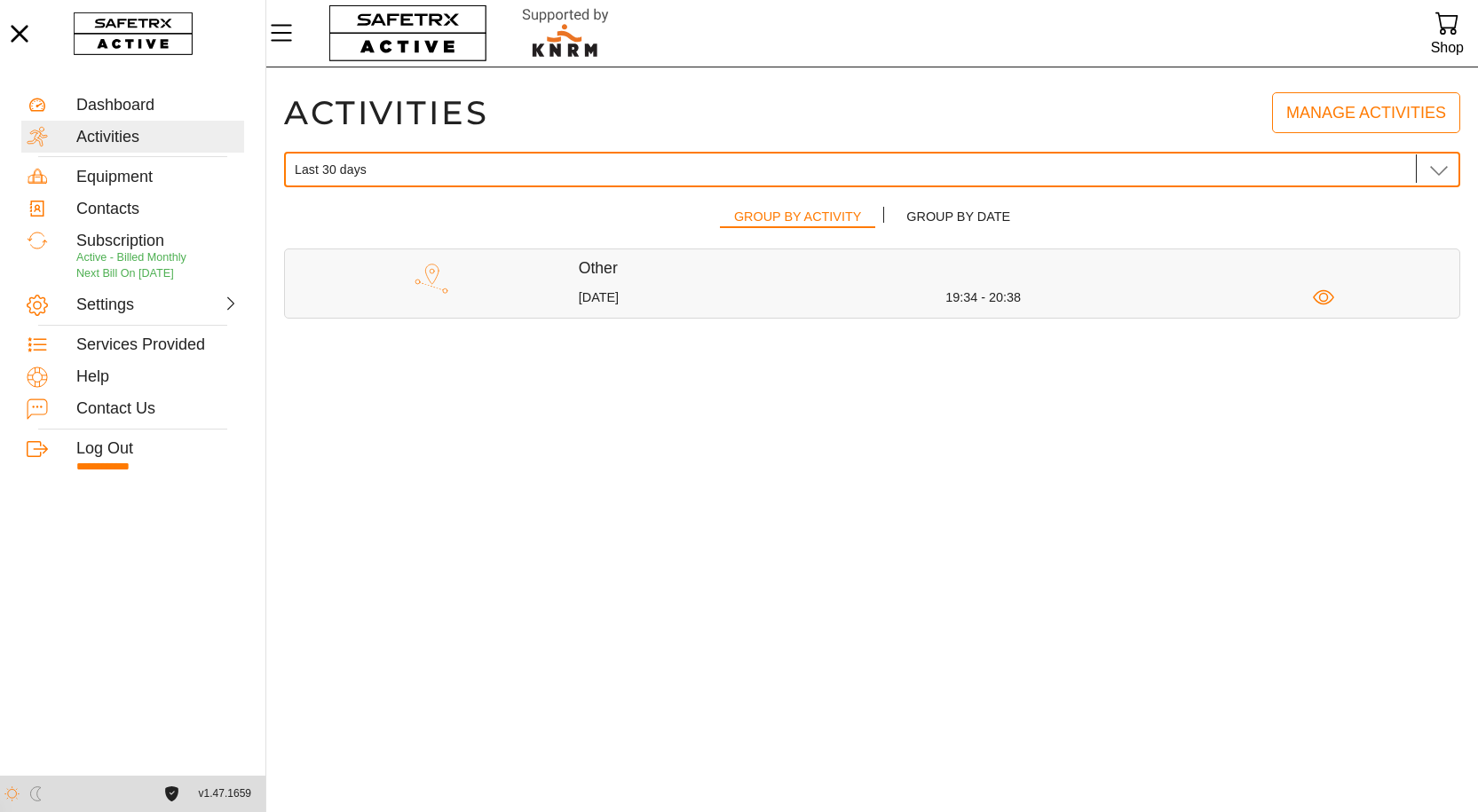
click at [1450, 175] on div "Last 30 days Last 30 days" at bounding box center [872, 169] width 1176 height 35
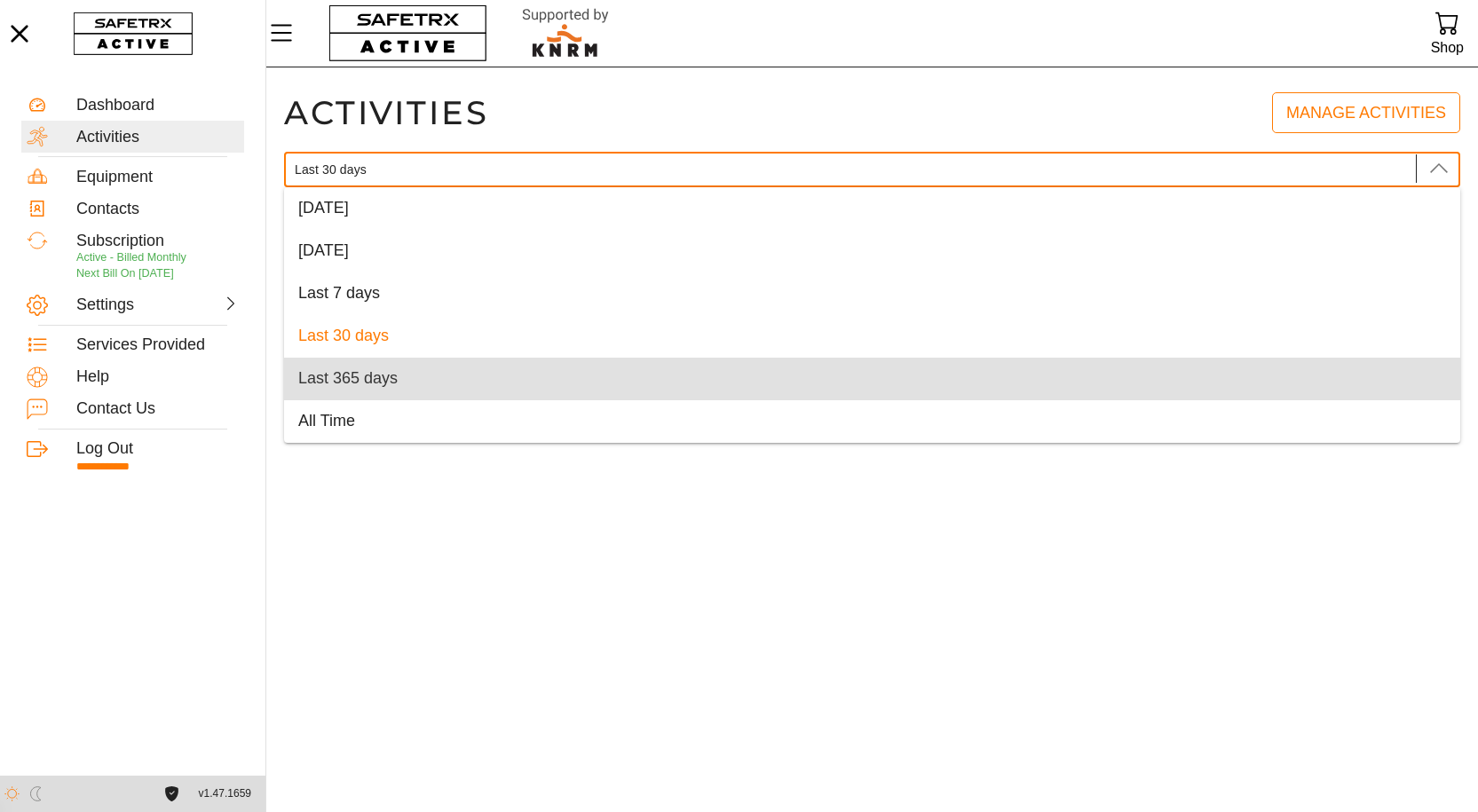
click at [1258, 364] on div "Last 365 days" at bounding box center [872, 379] width 1176 height 42
type input "Last 365 days"
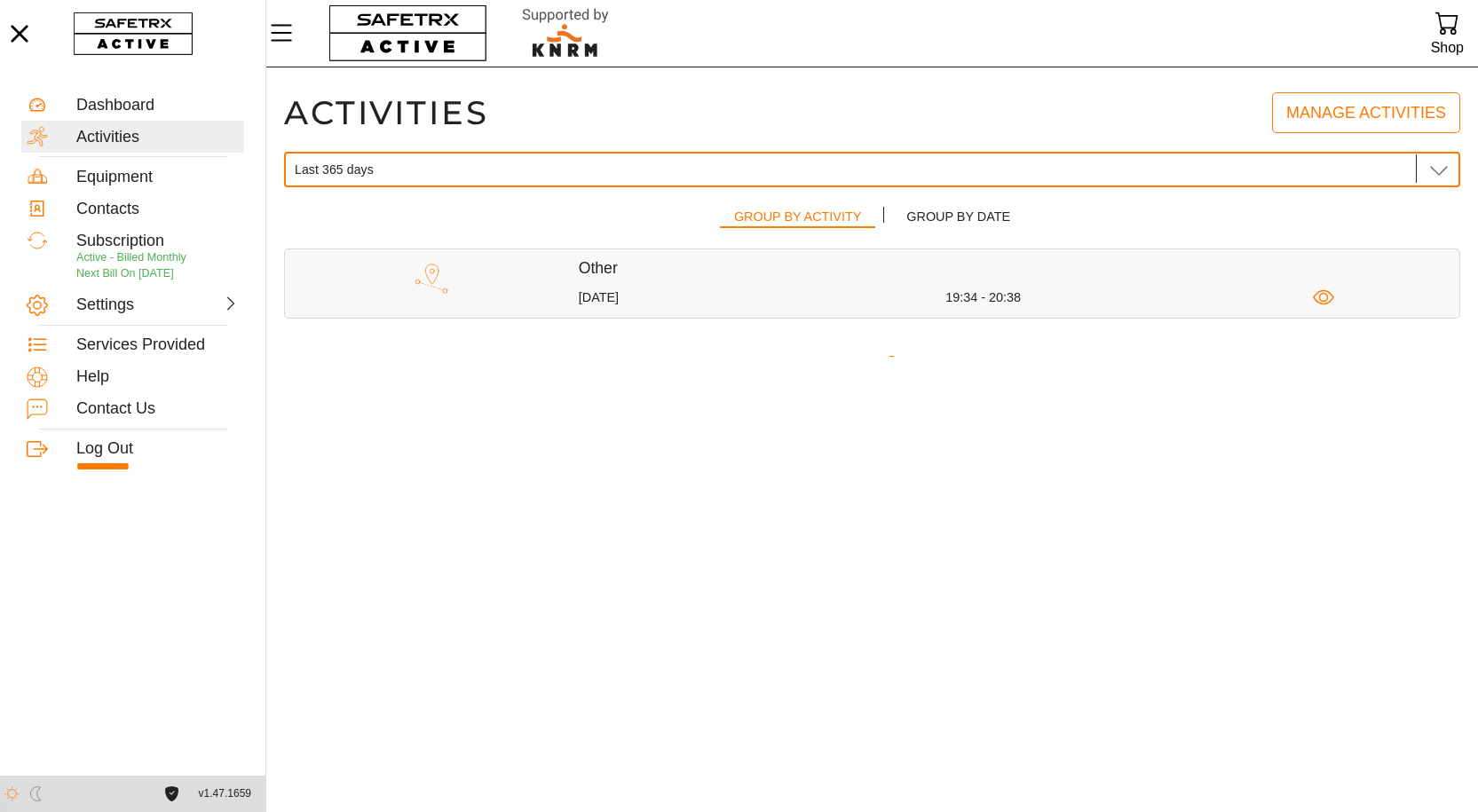
scroll to position [0, 70]
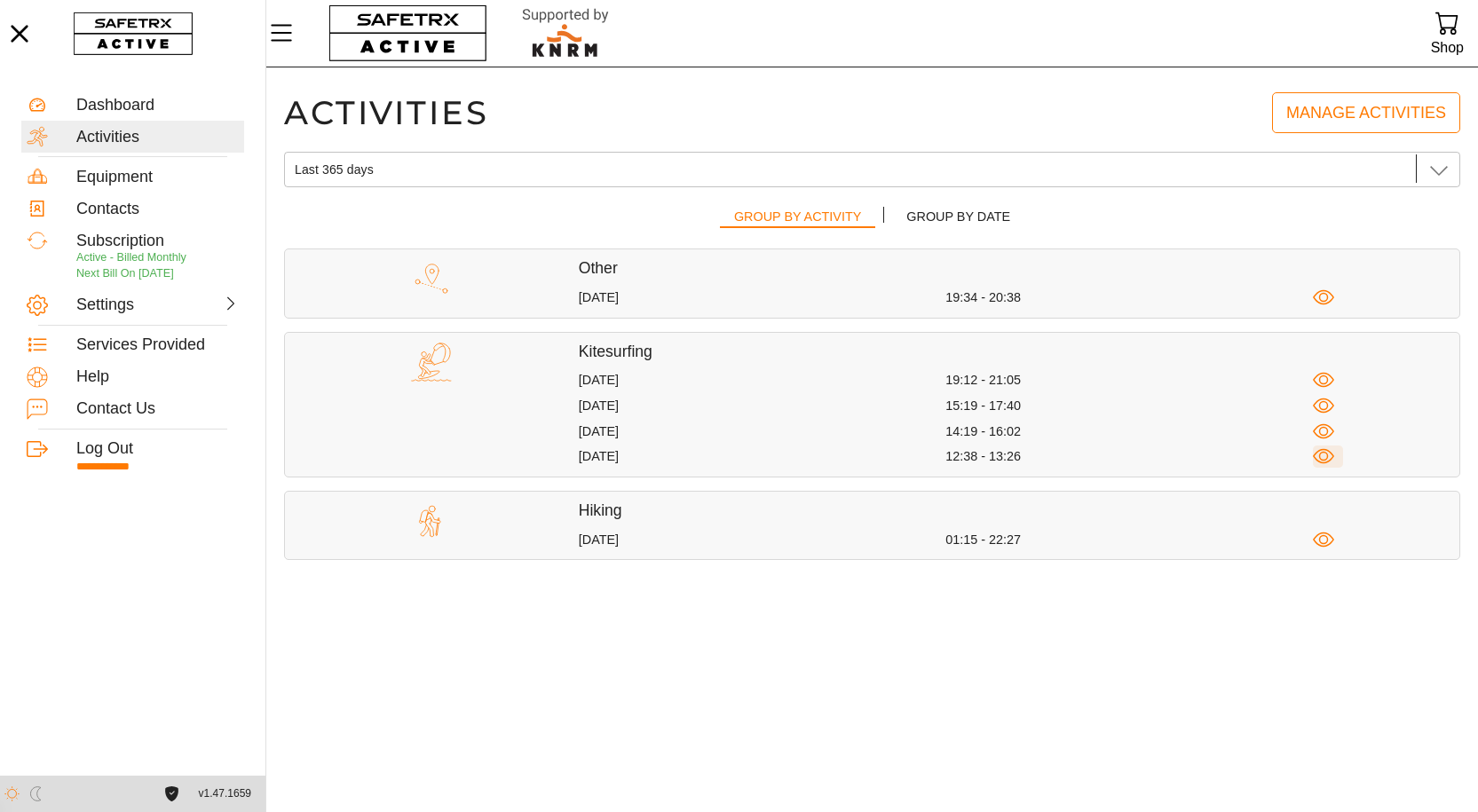
click at [1332, 460] on icon "button" at bounding box center [1323, 457] width 23 height 23
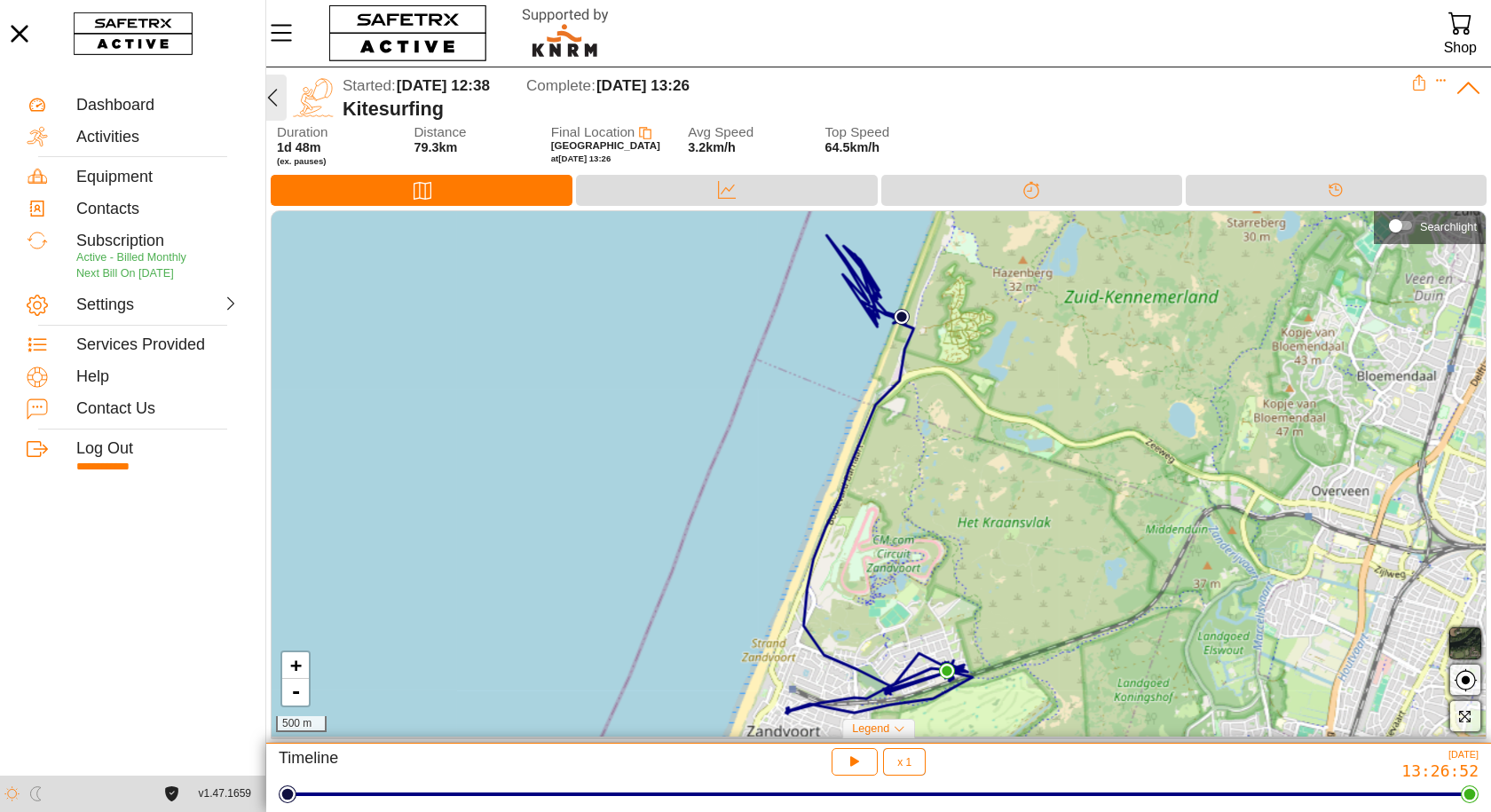
click at [277, 105] on icon "button" at bounding box center [273, 98] width 22 height 22
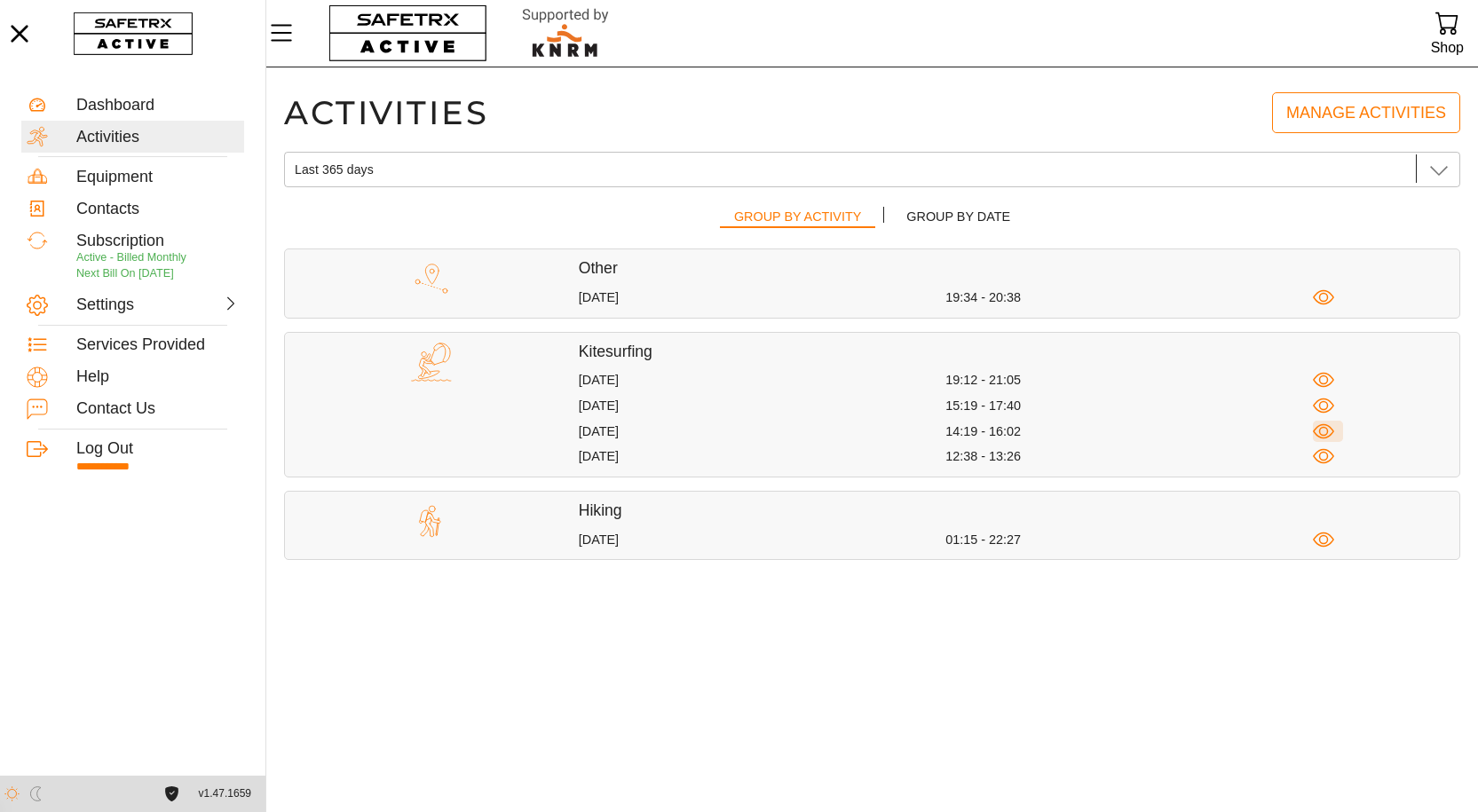
click at [1323, 426] on icon "button" at bounding box center [1323, 431] width 23 height 23
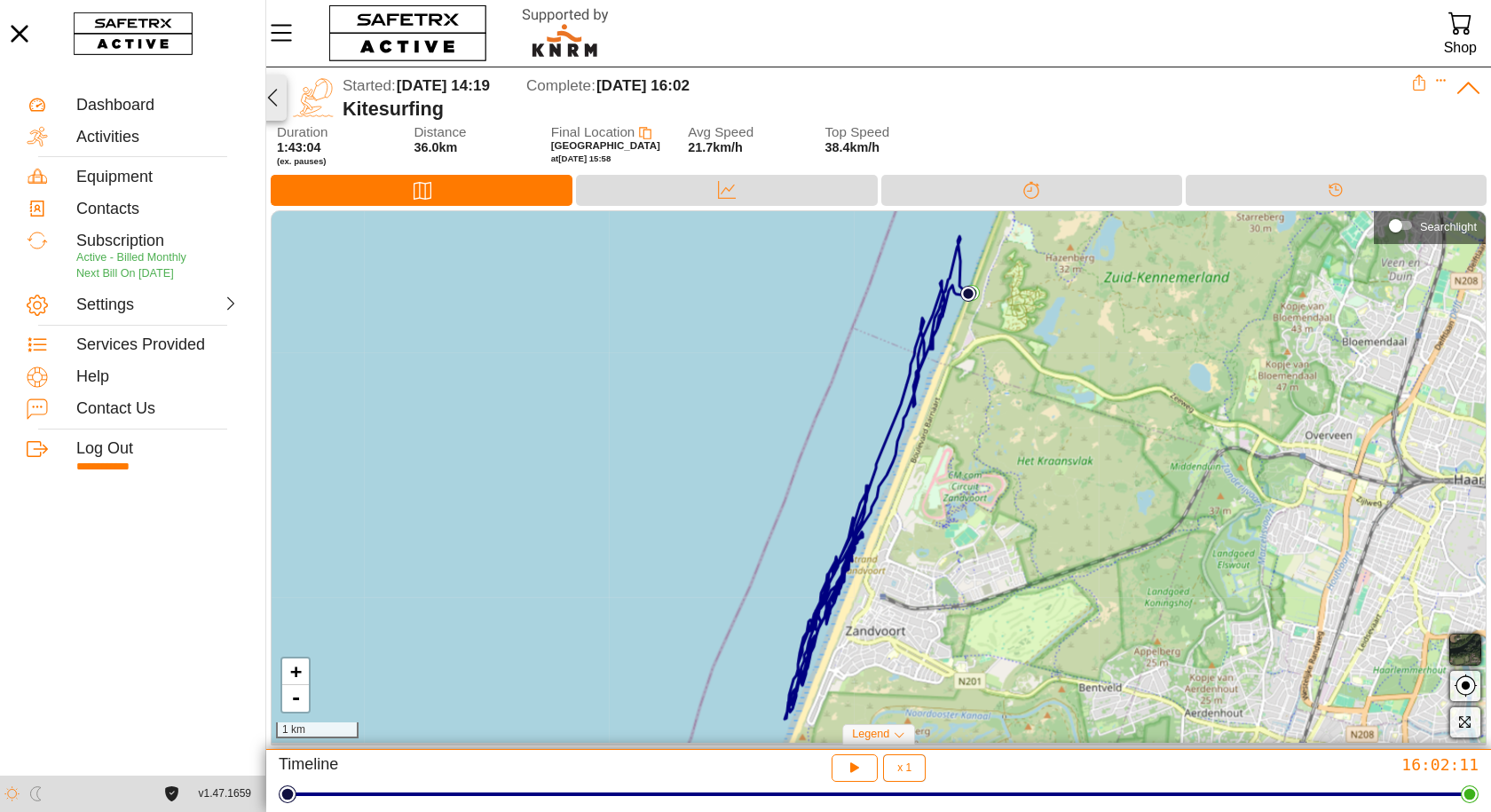
click at [269, 95] on icon "button" at bounding box center [273, 98] width 22 height 22
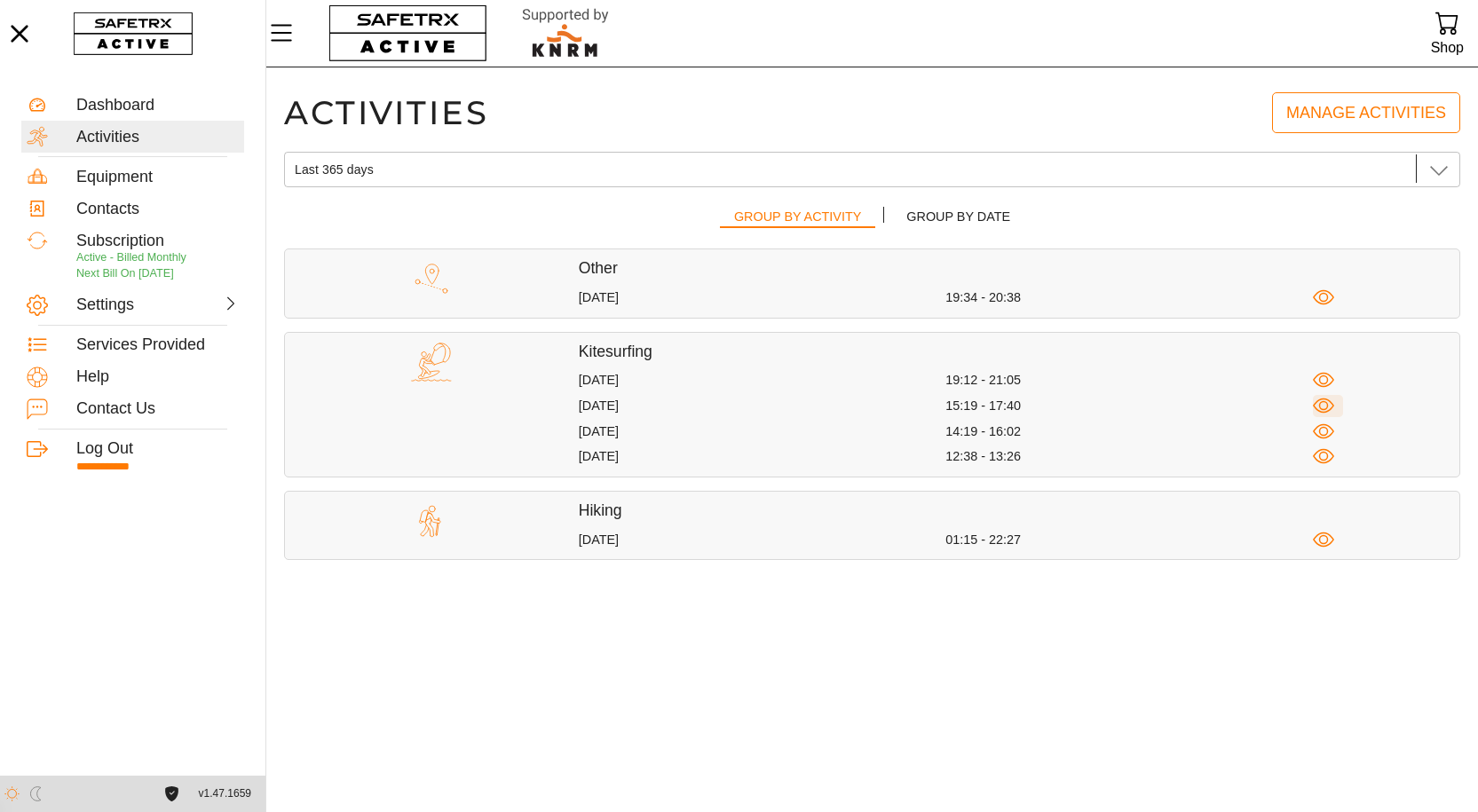
click at [1335, 401] on span "button" at bounding box center [1328, 406] width 31 height 23
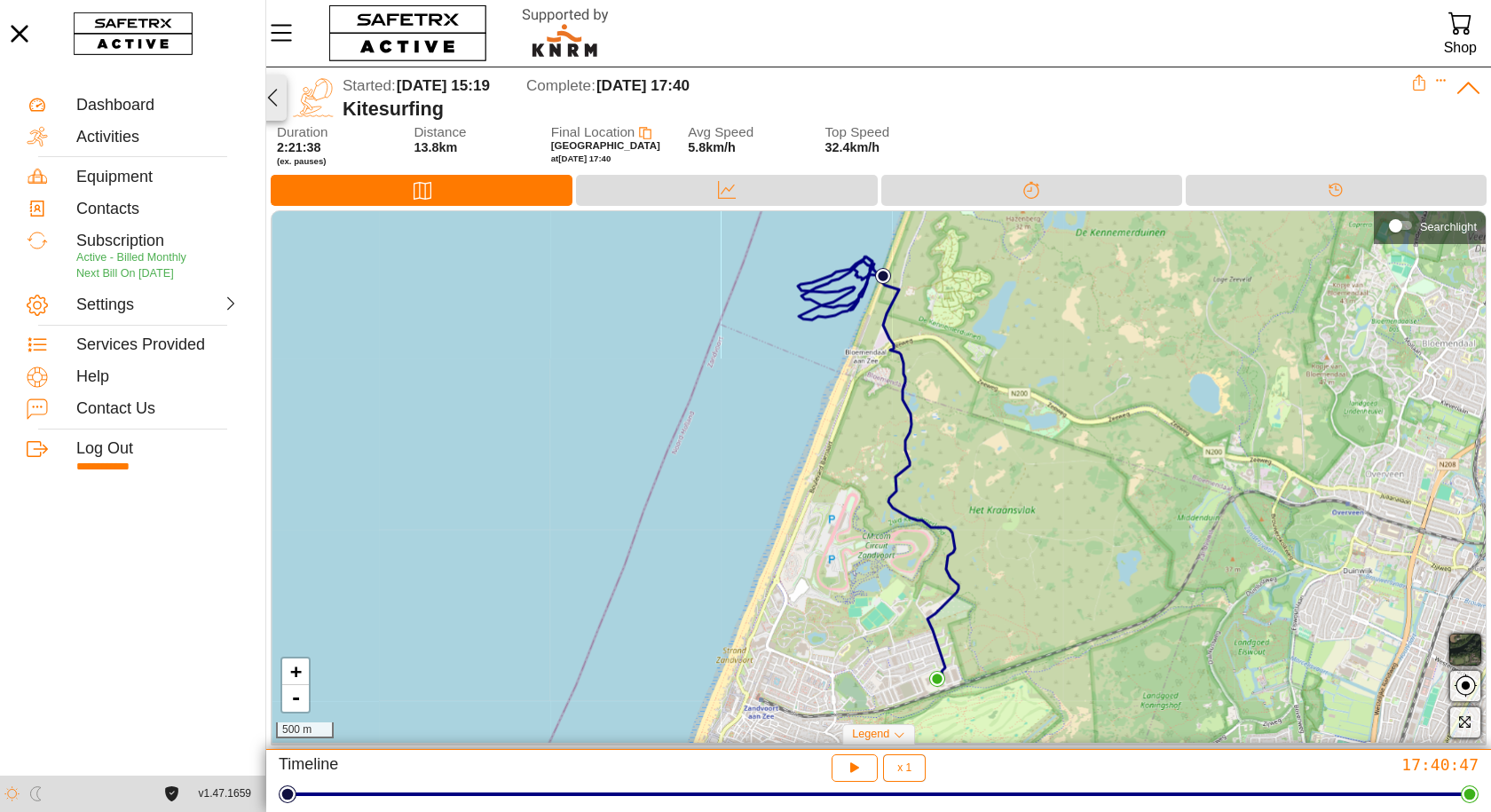
click at [274, 103] on icon "button" at bounding box center [272, 98] width 10 height 18
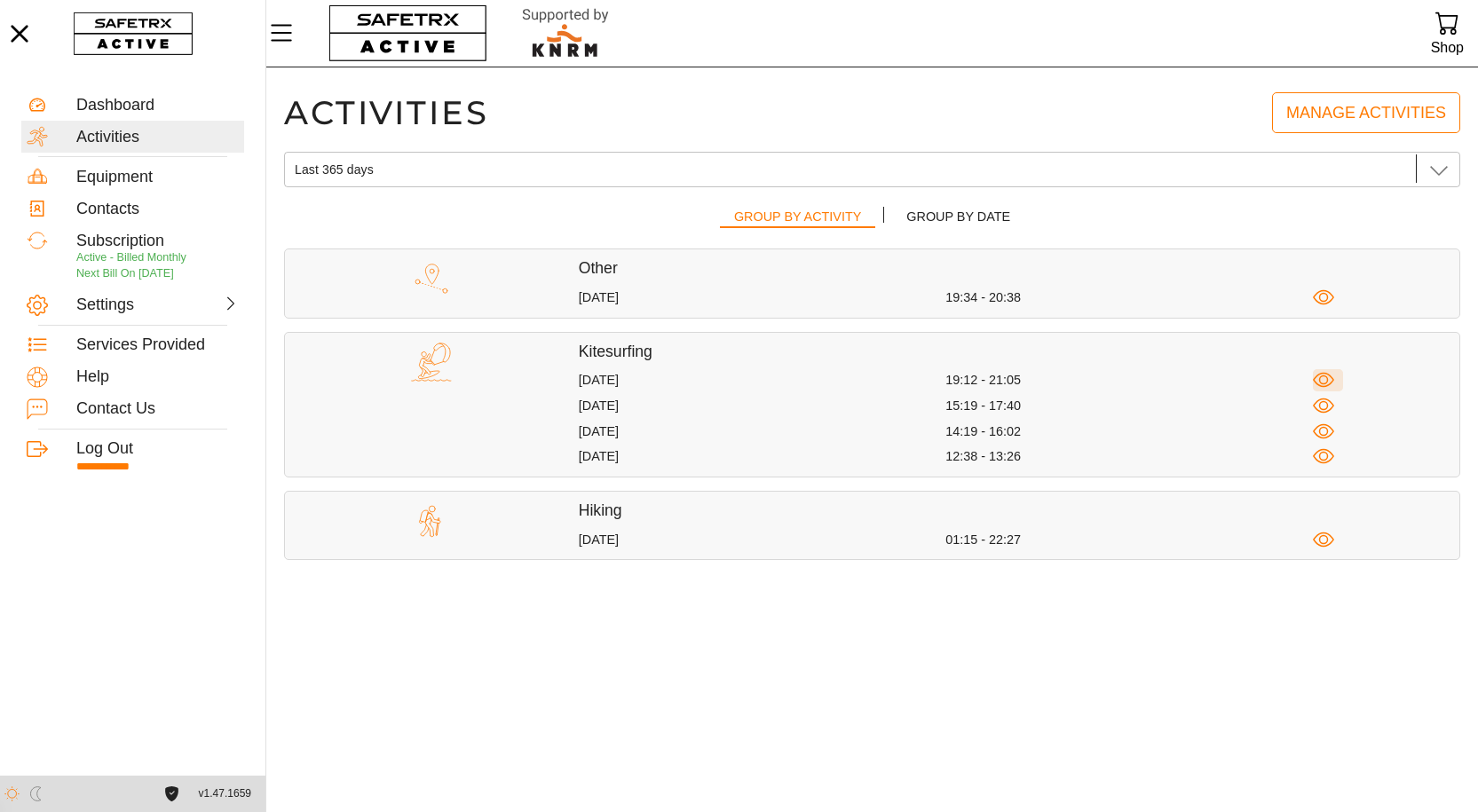
click at [1322, 376] on icon "button" at bounding box center [1323, 380] width 10 height 10
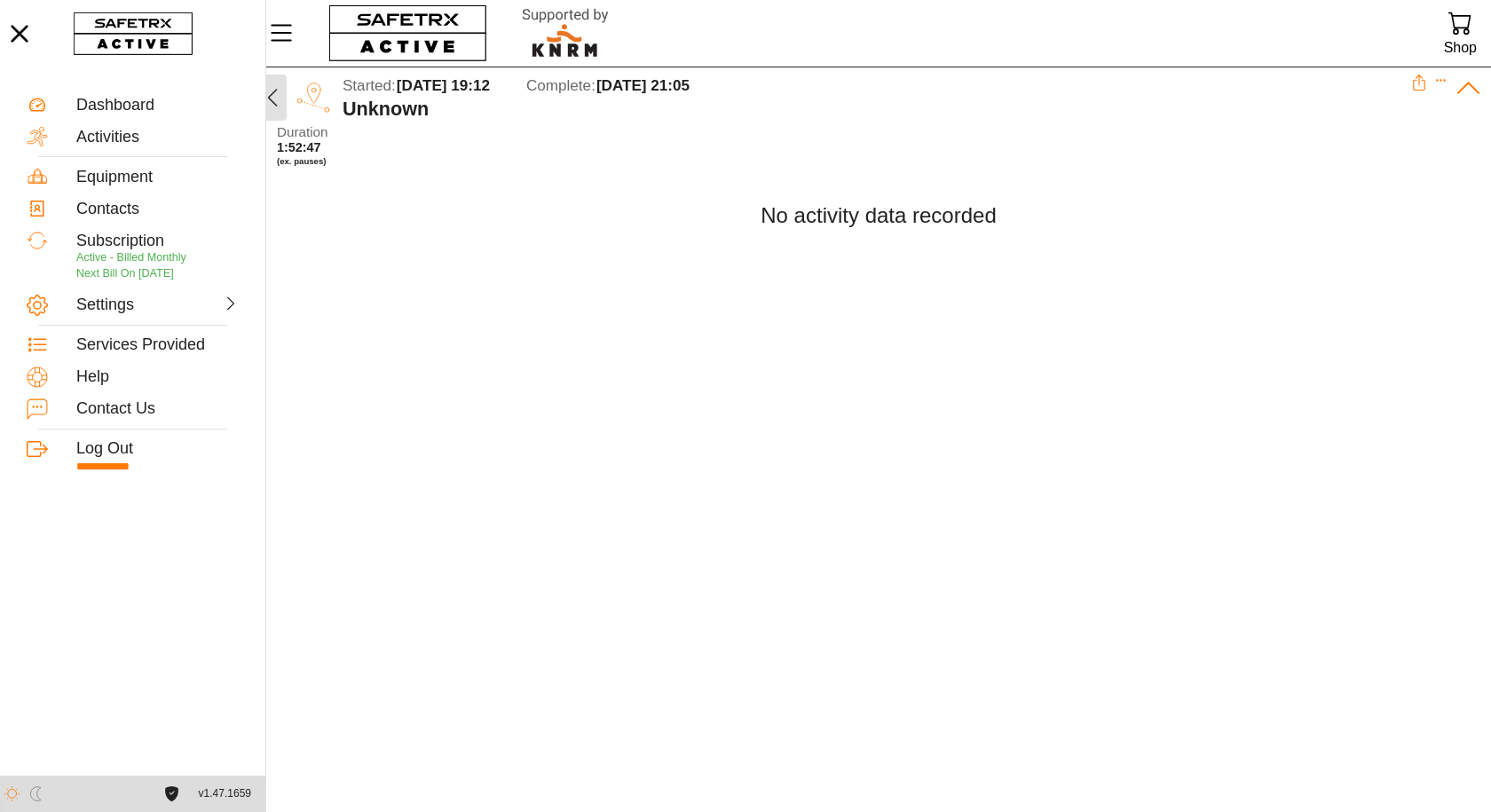
click at [276, 102] on icon "button" at bounding box center [273, 98] width 22 height 22
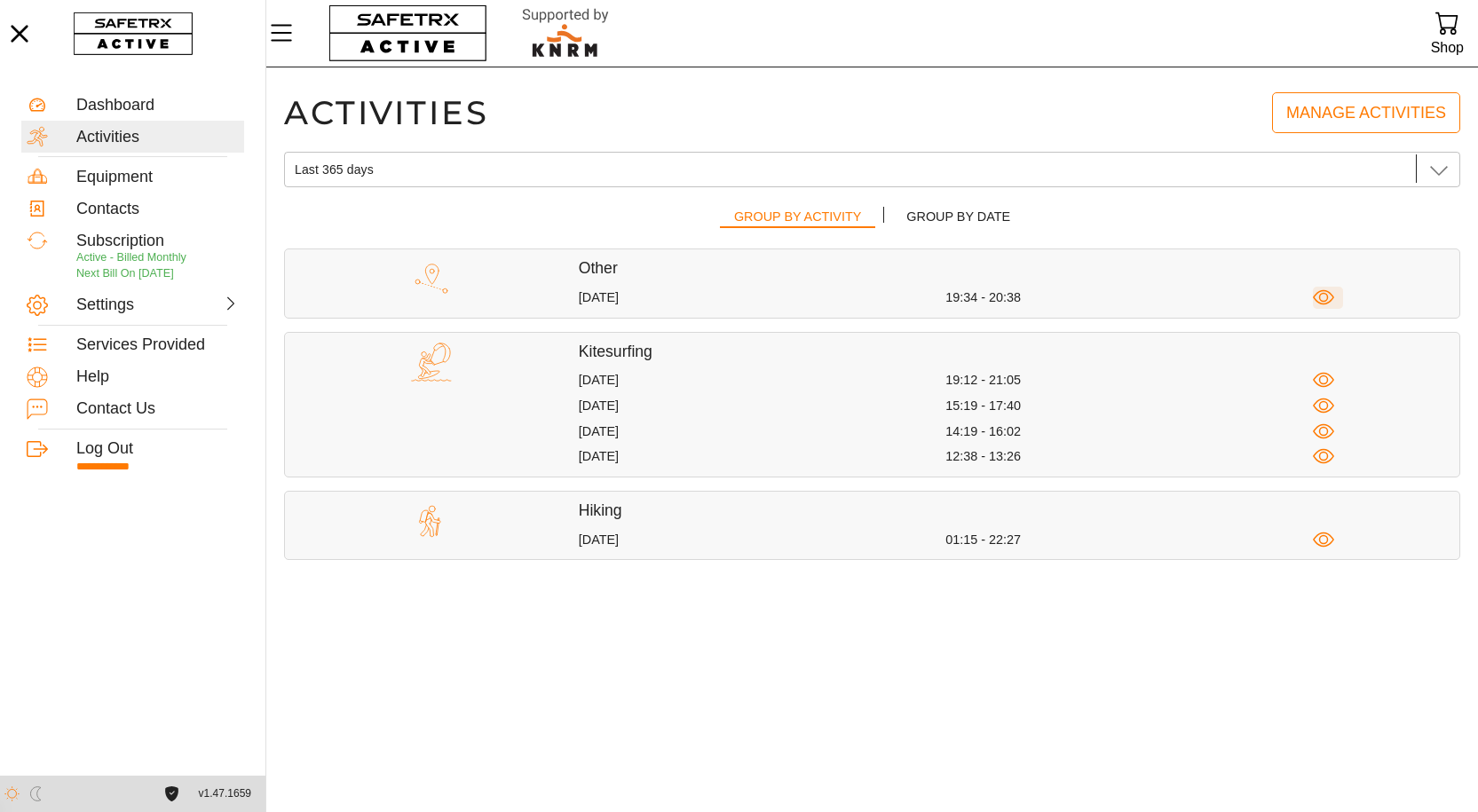
click at [1322, 301] on icon "button" at bounding box center [1323, 297] width 10 height 10
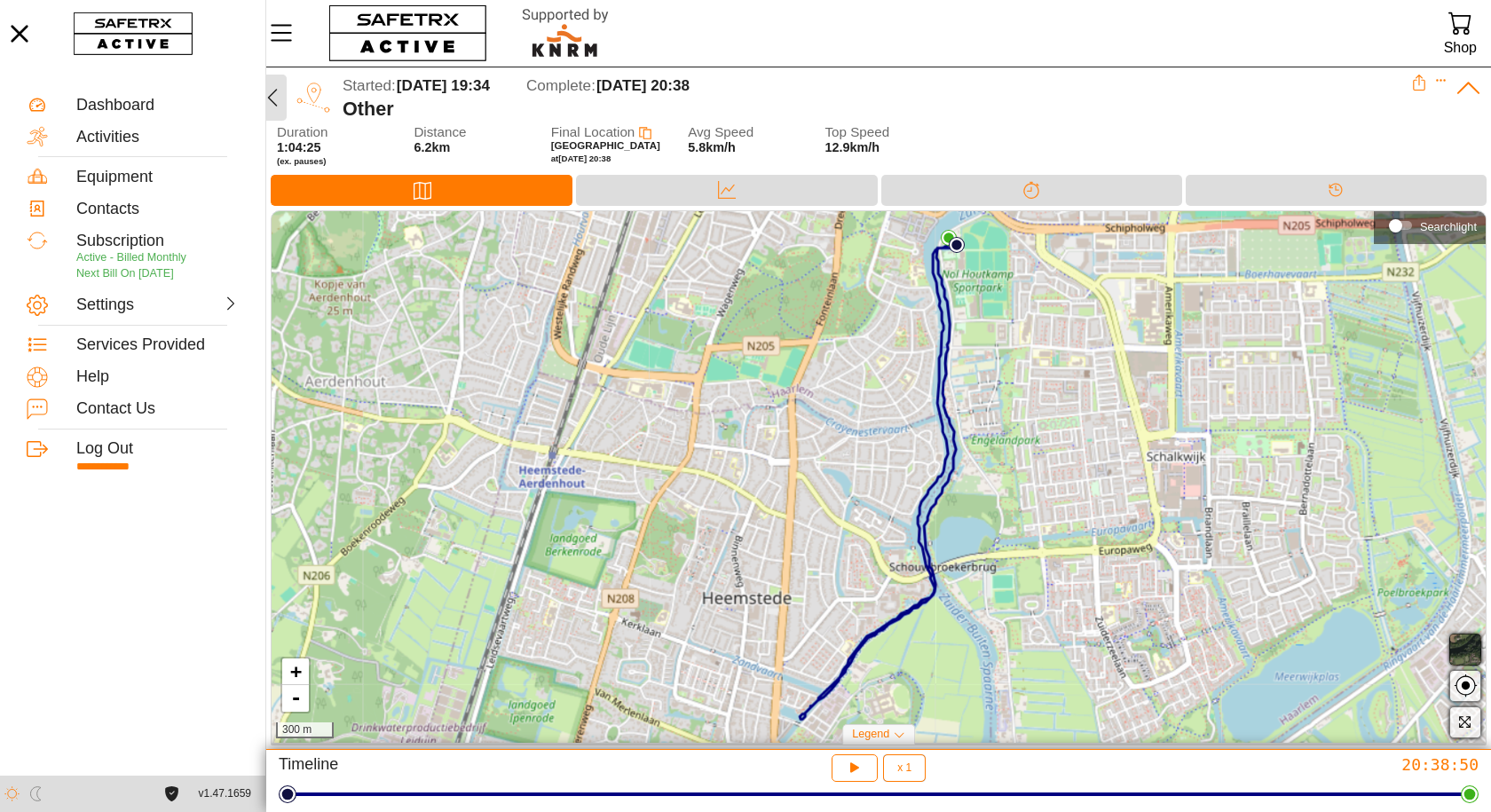
click at [268, 96] on icon "button" at bounding box center [273, 98] width 22 height 22
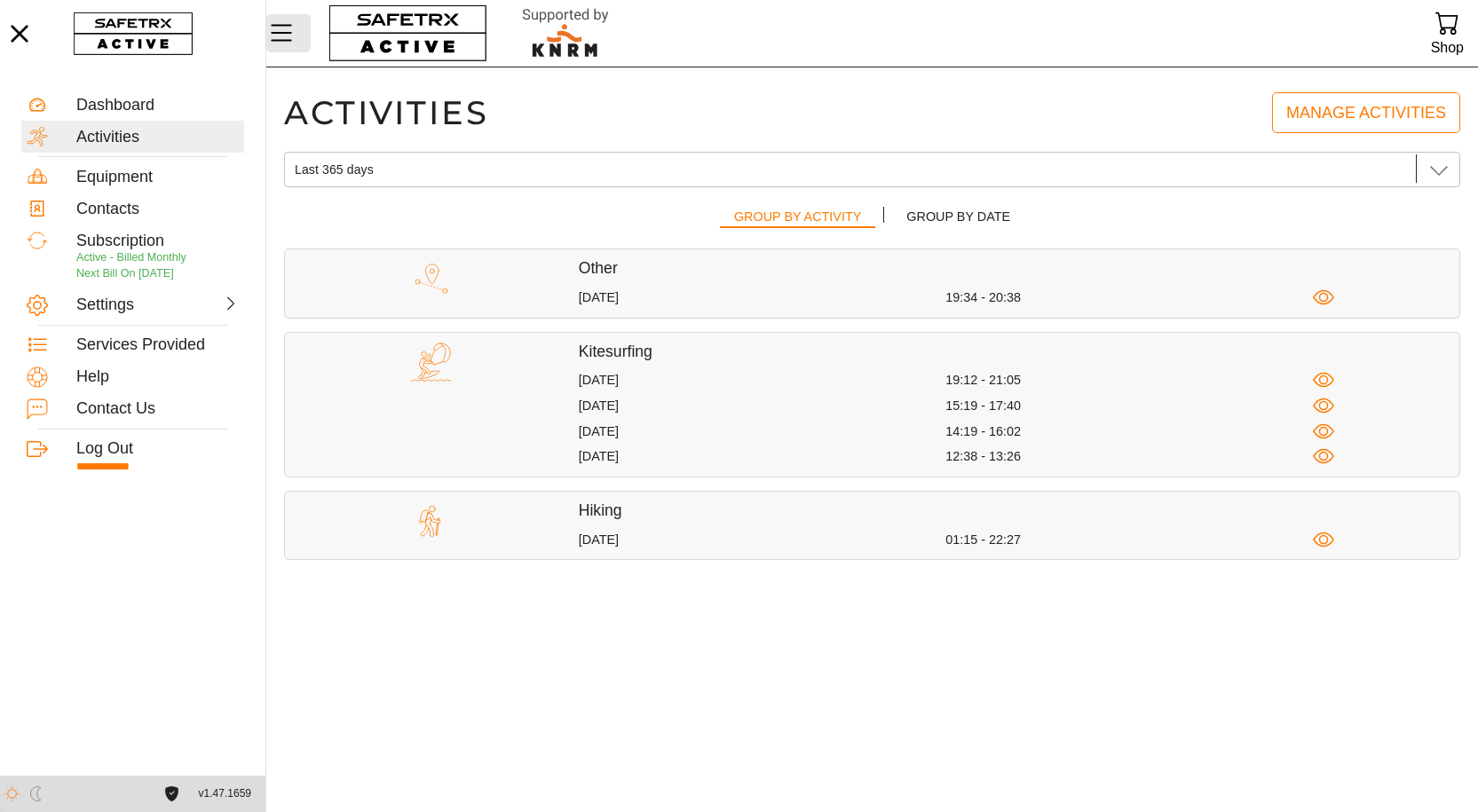
click at [277, 28] on icon "Menu" at bounding box center [280, 33] width 30 height 30
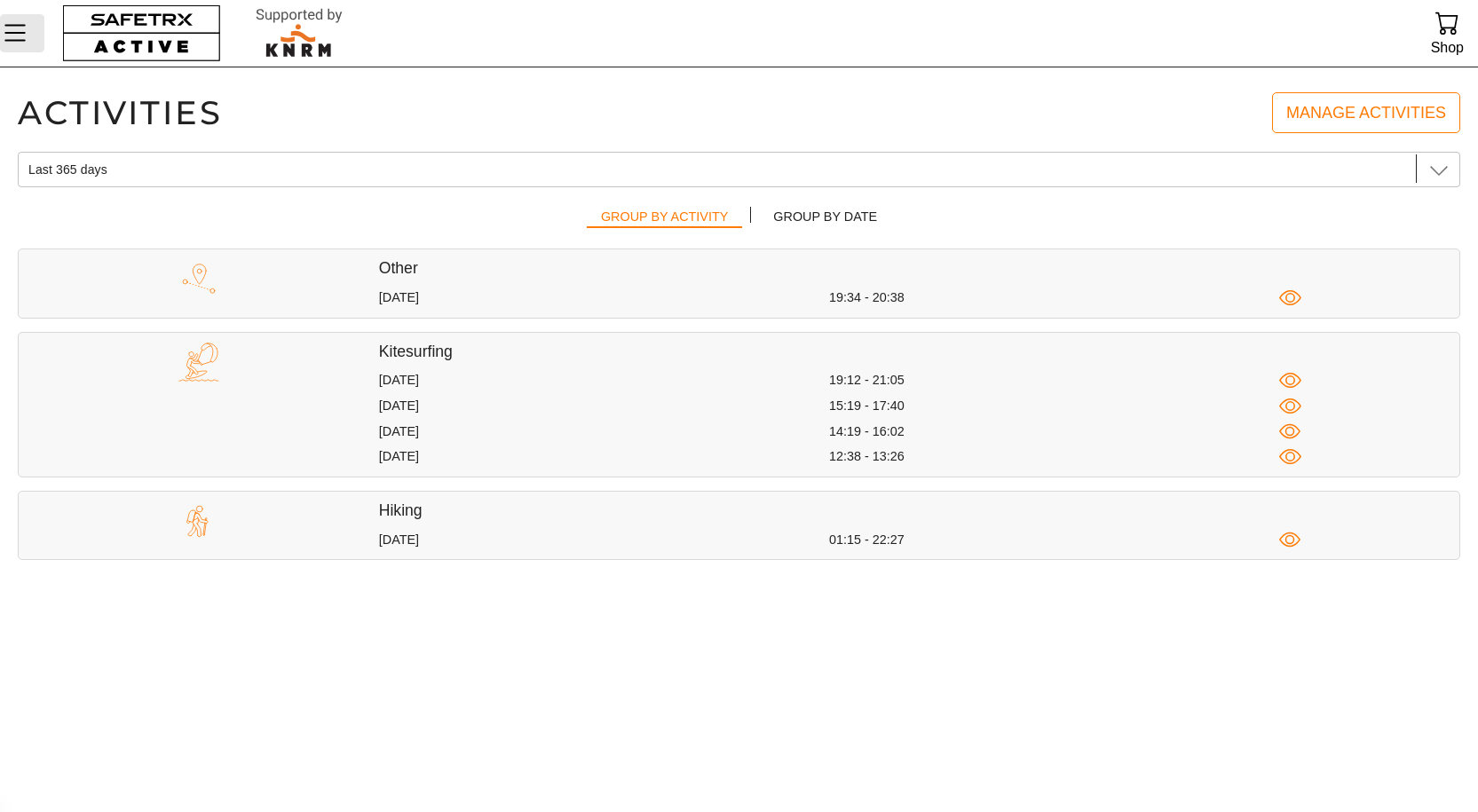
click at [23, 33] on icon "Menu" at bounding box center [15, 33] width 22 height 17
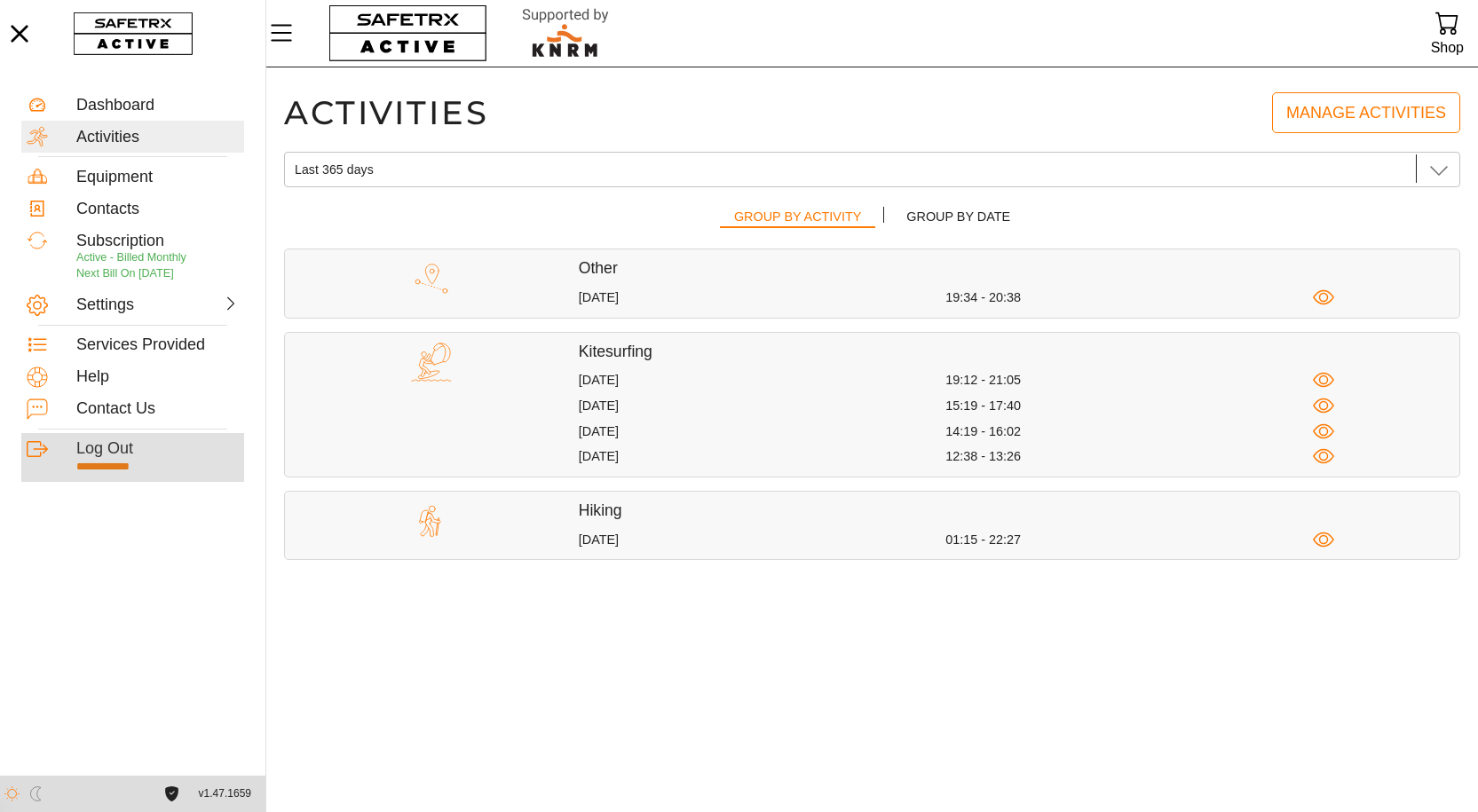
click at [112, 442] on div "Log Out" at bounding box center [157, 449] width 163 height 20
